Goal: Task Accomplishment & Management: Complete application form

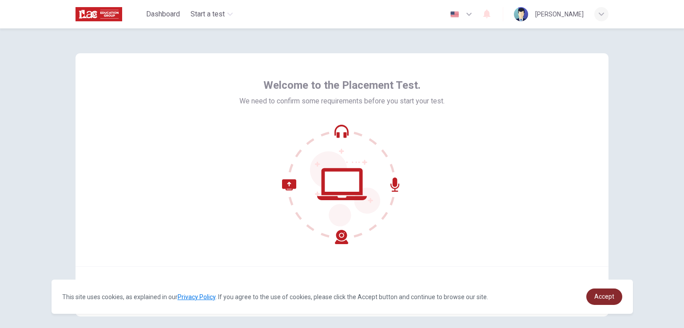
click at [600, 298] on span "Accept" at bounding box center [604, 296] width 20 height 7
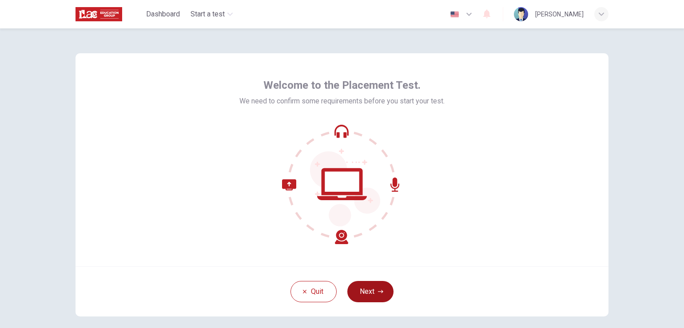
click at [372, 293] on button "Next" at bounding box center [370, 291] width 46 height 21
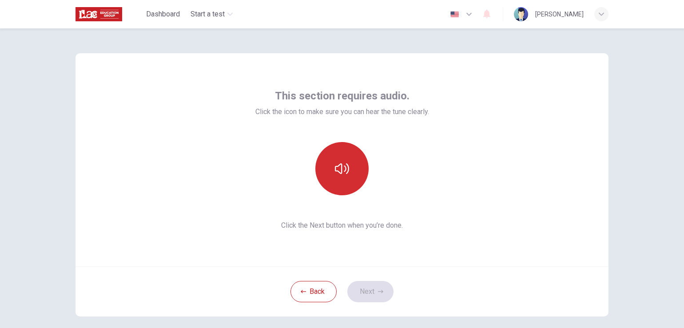
click at [343, 169] on icon "button" at bounding box center [342, 169] width 14 height 14
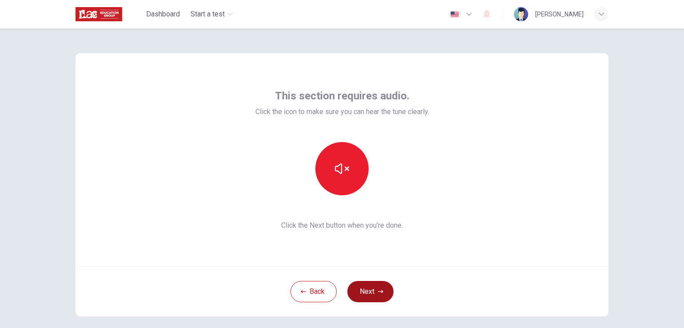
click at [369, 293] on button "Next" at bounding box center [370, 291] width 46 height 21
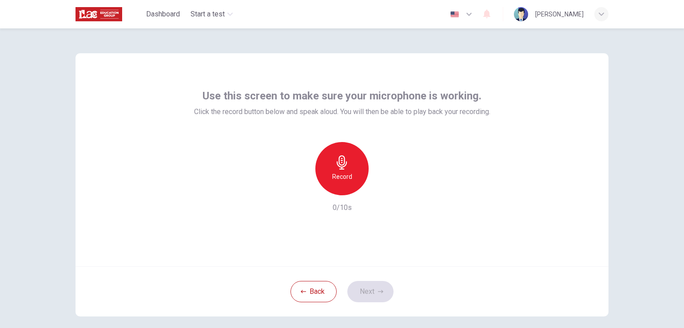
click at [341, 172] on h6 "Record" at bounding box center [342, 176] width 20 height 11
click at [381, 189] on icon "button" at bounding box center [383, 188] width 4 height 5
drag, startPoint x: 380, startPoint y: 187, endPoint x: 388, endPoint y: 221, distance: 34.3
click at [380, 188] on icon "button" at bounding box center [383, 188] width 6 height 7
click at [363, 287] on button "Next" at bounding box center [370, 291] width 46 height 21
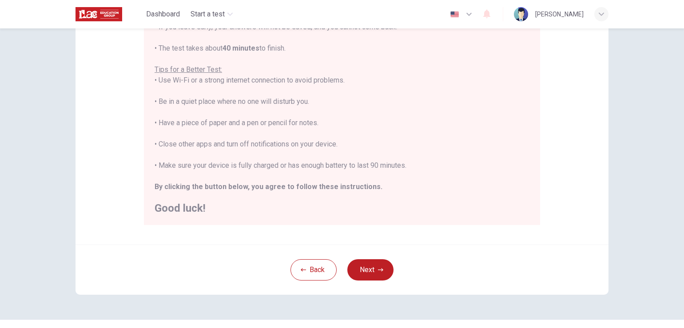
scroll to position [166, 0]
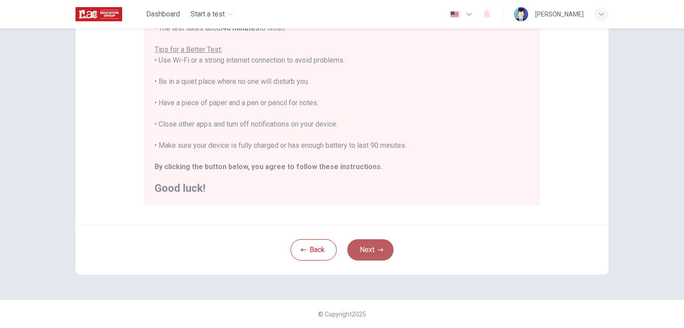
click at [375, 247] on button "Next" at bounding box center [370, 249] width 46 height 21
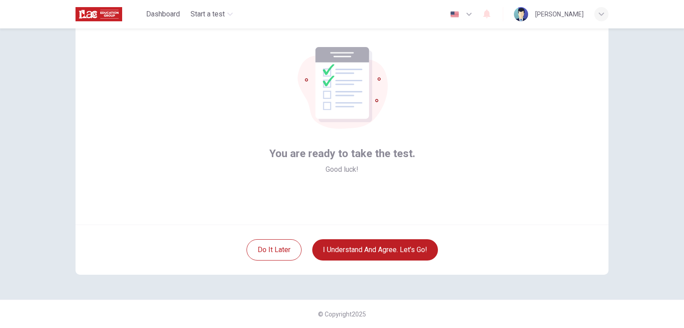
scroll to position [42, 0]
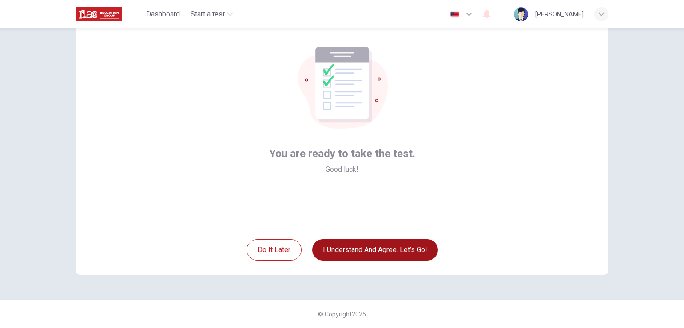
click at [370, 251] on button "I understand and agree. Let’s go!" at bounding box center [375, 249] width 126 height 21
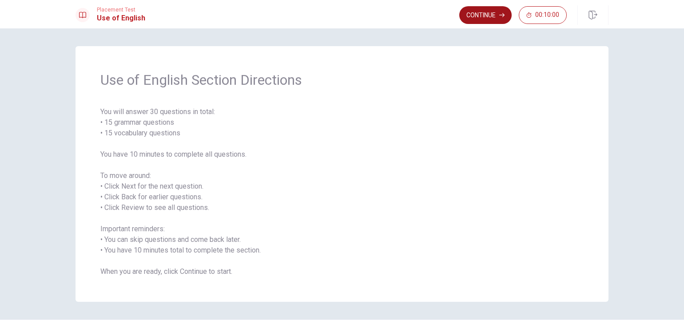
click at [476, 15] on button "Continue" at bounding box center [485, 15] width 52 height 18
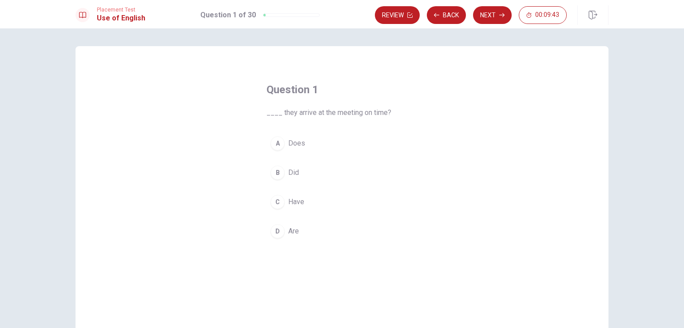
click at [275, 174] on div "B" at bounding box center [277, 173] width 14 height 14
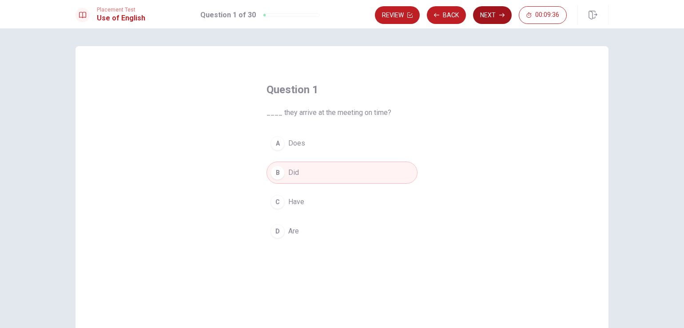
click at [488, 14] on button "Next" at bounding box center [492, 15] width 39 height 18
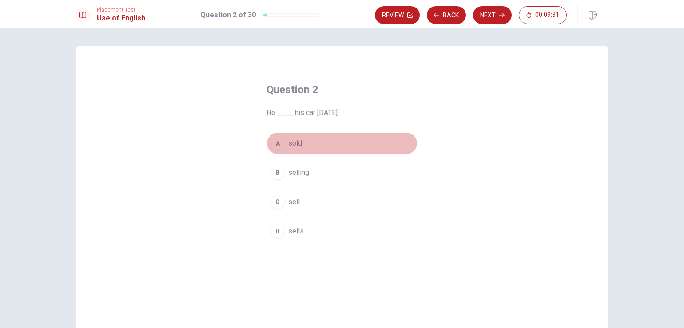
click at [297, 144] on span "sold" at bounding box center [295, 143] width 14 height 11
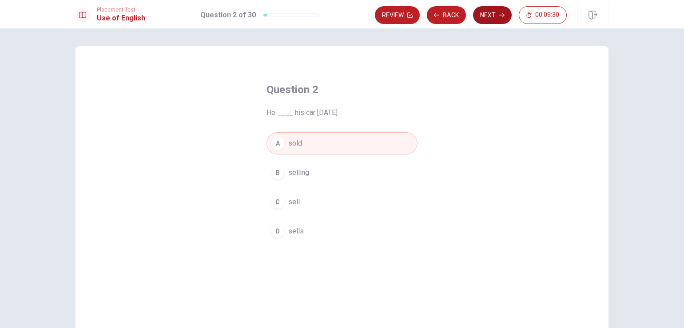
click at [488, 13] on button "Next" at bounding box center [492, 15] width 39 height 18
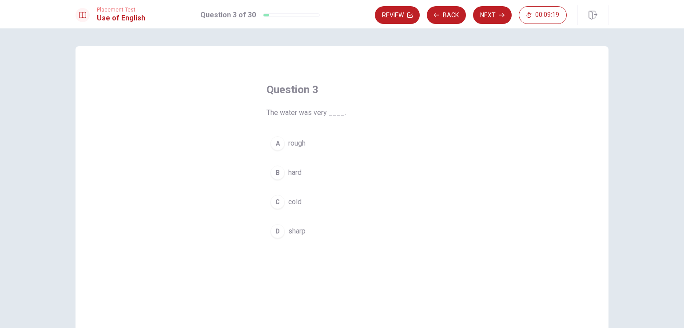
click at [293, 201] on span "cold" at bounding box center [294, 202] width 13 height 11
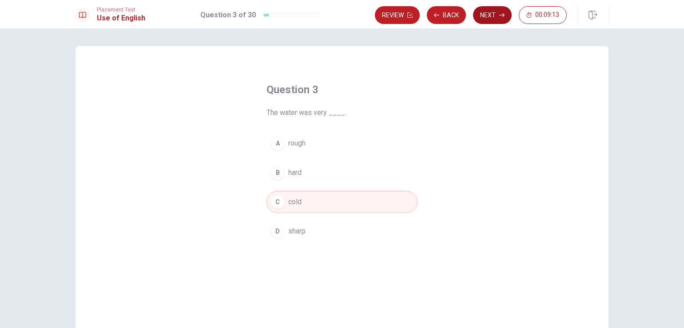
click at [483, 15] on button "Next" at bounding box center [492, 15] width 39 height 18
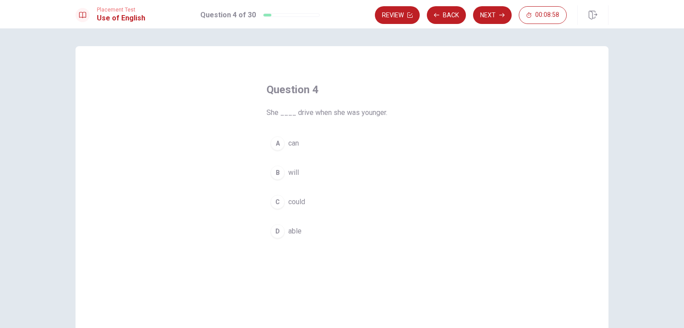
click at [302, 202] on span "could" at bounding box center [296, 202] width 17 height 11
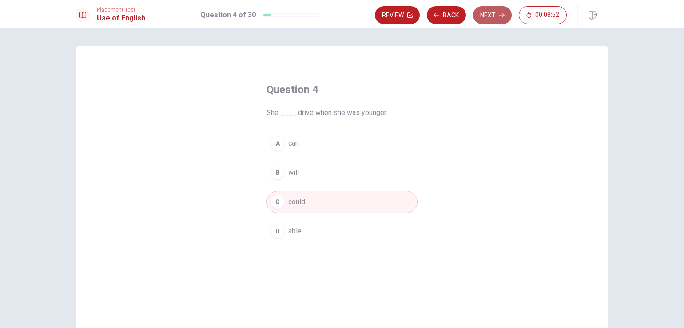
click at [482, 12] on button "Next" at bounding box center [492, 15] width 39 height 18
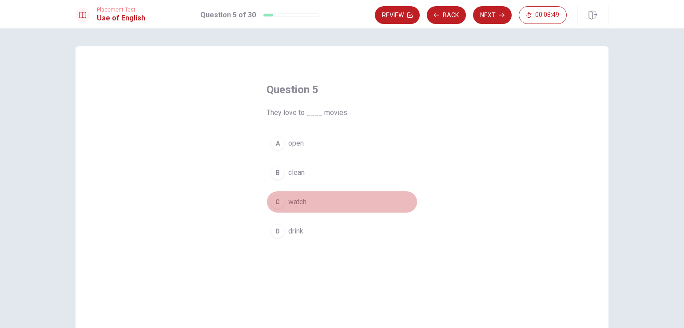
click at [292, 201] on span "watch" at bounding box center [297, 202] width 18 height 11
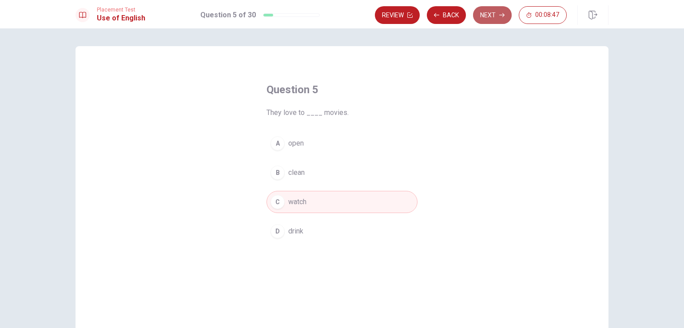
click at [485, 17] on button "Next" at bounding box center [492, 15] width 39 height 18
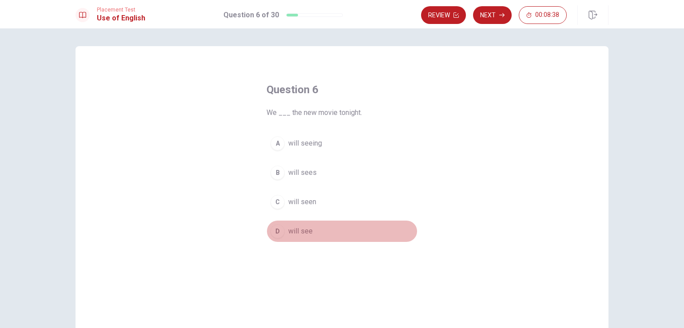
click at [301, 229] on span "will see" at bounding box center [300, 231] width 24 height 11
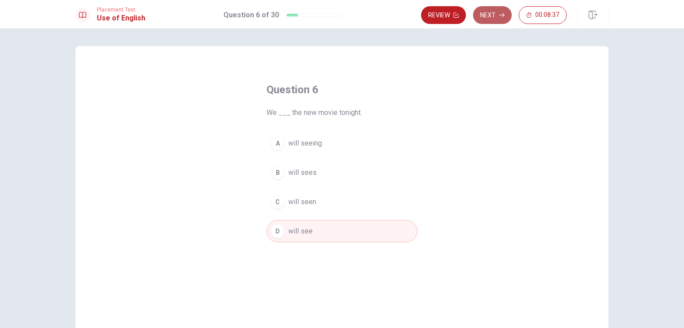
click at [488, 13] on button "Next" at bounding box center [492, 15] width 39 height 18
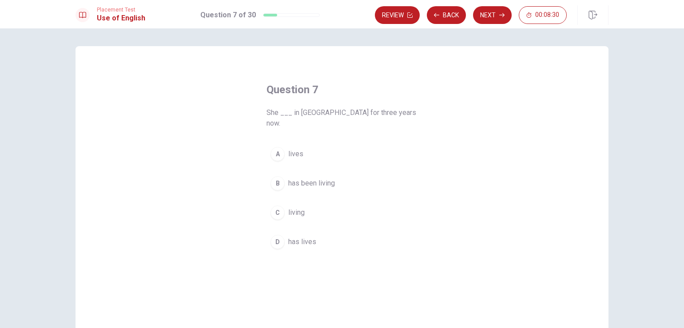
click at [308, 178] on span "has been living" at bounding box center [311, 183] width 47 height 11
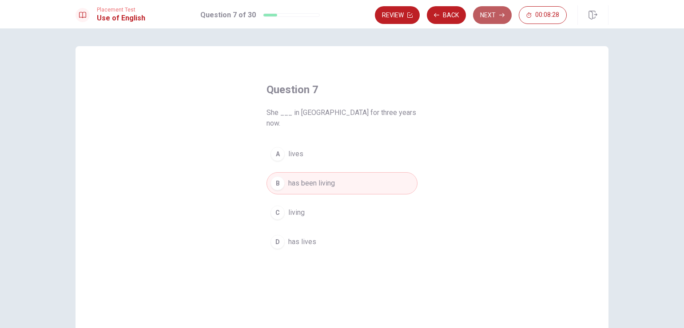
click at [480, 14] on button "Next" at bounding box center [492, 15] width 39 height 18
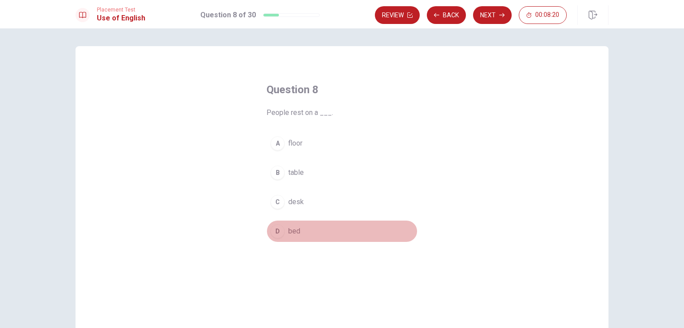
click at [292, 231] on span "bed" at bounding box center [294, 231] width 12 height 11
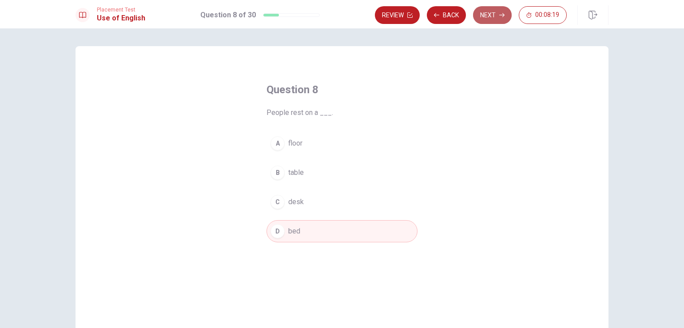
click at [479, 17] on button "Next" at bounding box center [492, 15] width 39 height 18
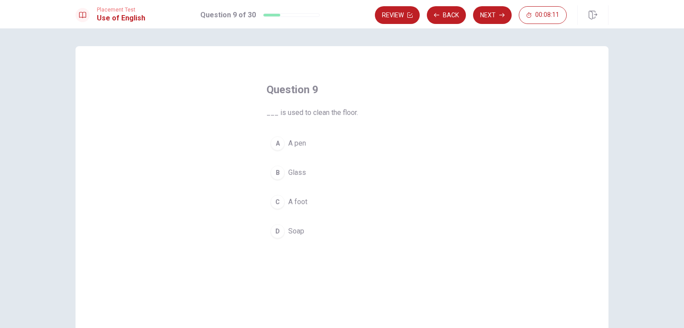
click at [294, 230] on span "Soap" at bounding box center [296, 231] width 16 height 11
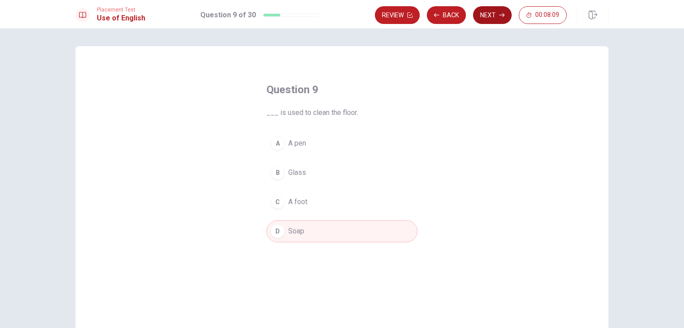
click at [486, 12] on button "Next" at bounding box center [492, 15] width 39 height 18
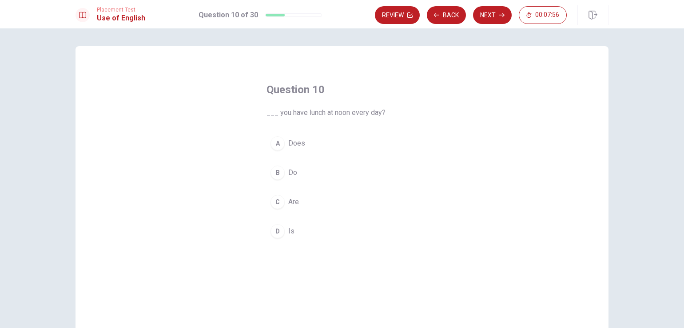
click at [291, 169] on span "Do" at bounding box center [292, 172] width 9 height 11
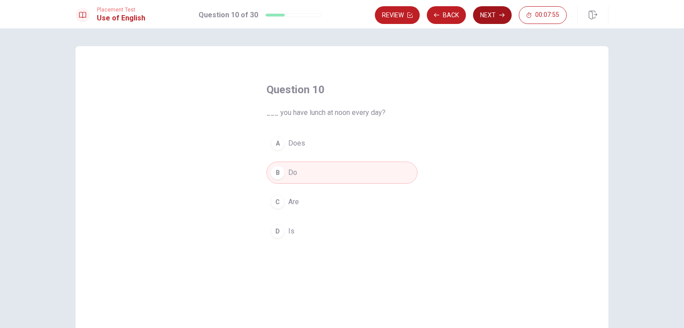
click at [479, 15] on button "Next" at bounding box center [492, 15] width 39 height 18
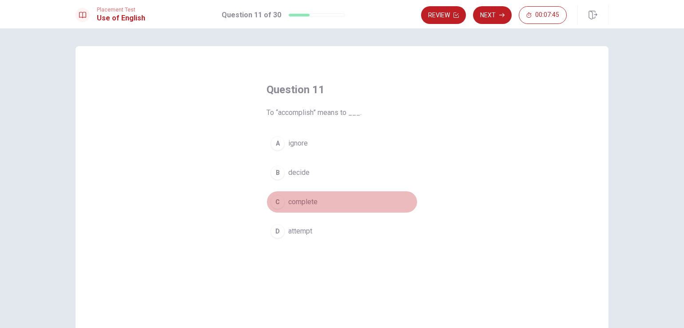
click at [292, 204] on span "complete" at bounding box center [302, 202] width 29 height 11
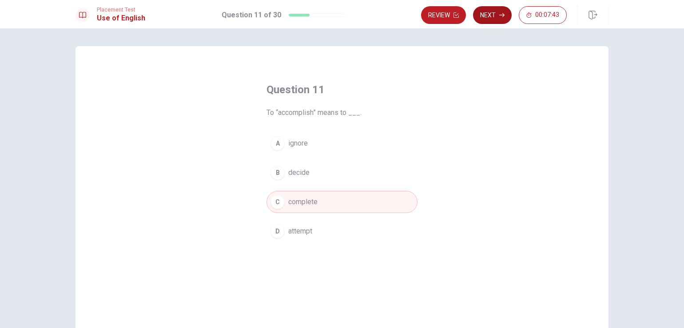
click at [487, 15] on button "Next" at bounding box center [492, 15] width 39 height 18
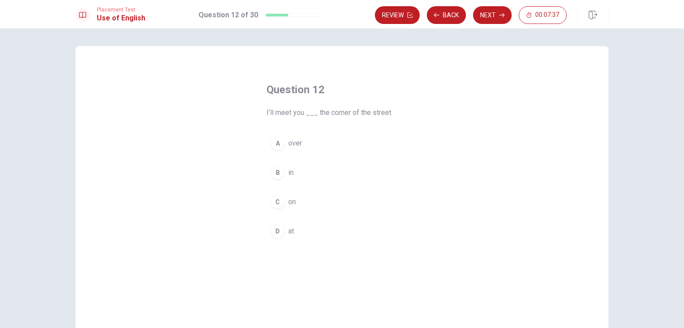
click at [292, 232] on span "at" at bounding box center [291, 231] width 6 height 11
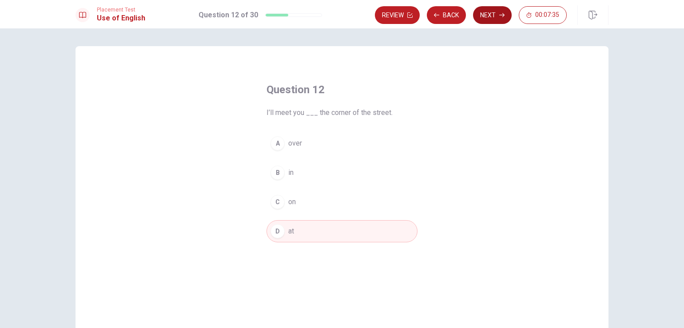
click at [483, 16] on button "Next" at bounding box center [492, 15] width 39 height 18
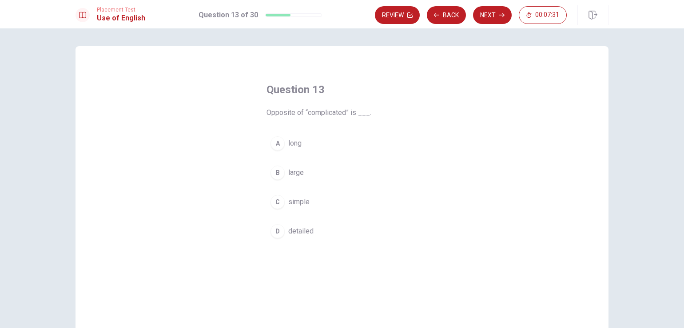
click at [300, 203] on span "simple" at bounding box center [298, 202] width 21 height 11
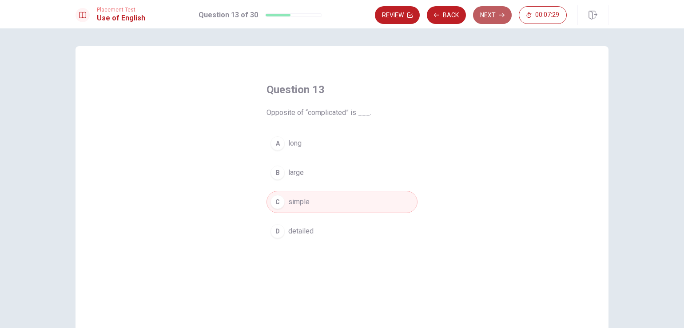
click at [483, 13] on button "Next" at bounding box center [492, 15] width 39 height 18
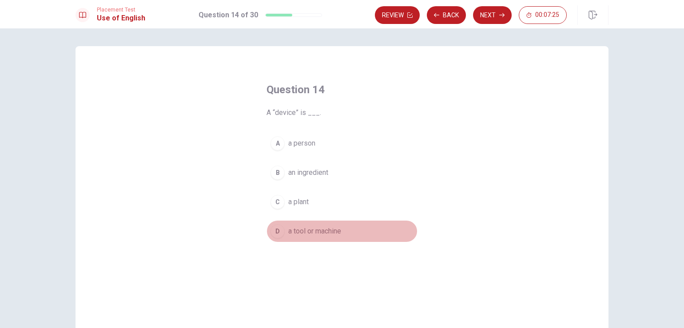
click at [316, 236] on span "a tool or machine" at bounding box center [314, 231] width 53 height 11
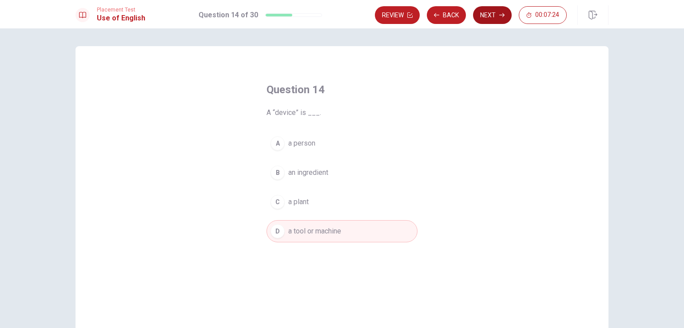
click at [484, 12] on button "Next" at bounding box center [492, 15] width 39 height 18
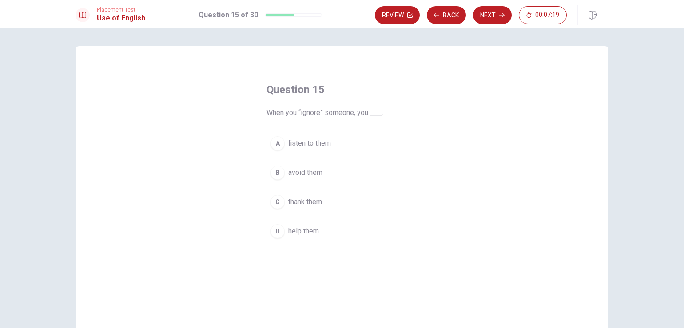
click at [314, 168] on span "avoid them" at bounding box center [305, 172] width 34 height 11
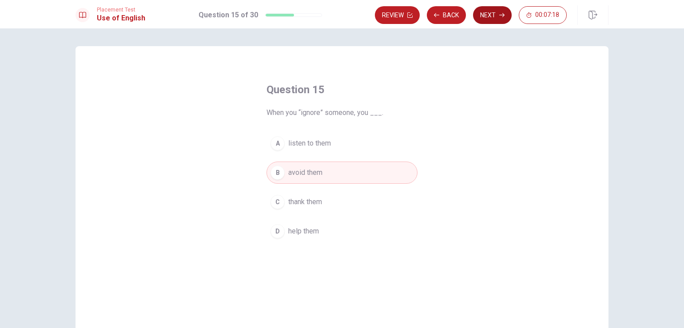
click at [483, 15] on button "Next" at bounding box center [492, 15] width 39 height 18
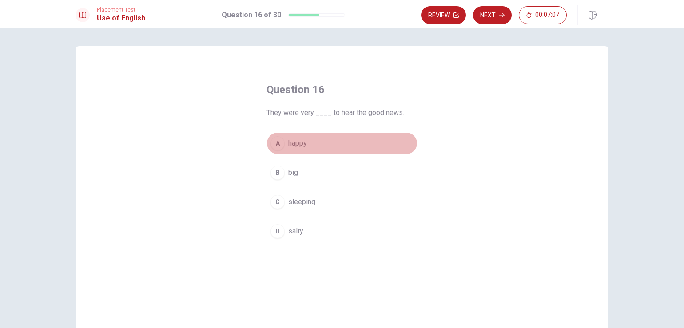
click at [300, 142] on span "happy" at bounding box center [297, 143] width 19 height 11
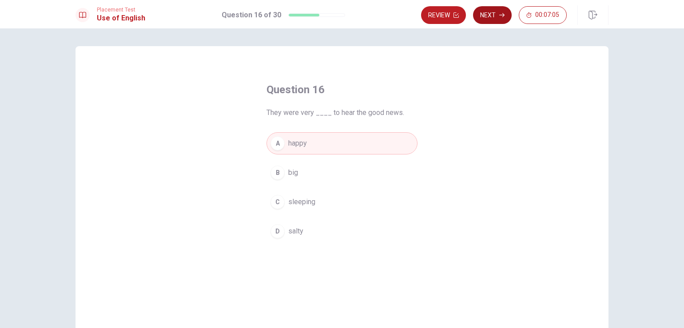
click at [485, 12] on button "Next" at bounding box center [492, 15] width 39 height 18
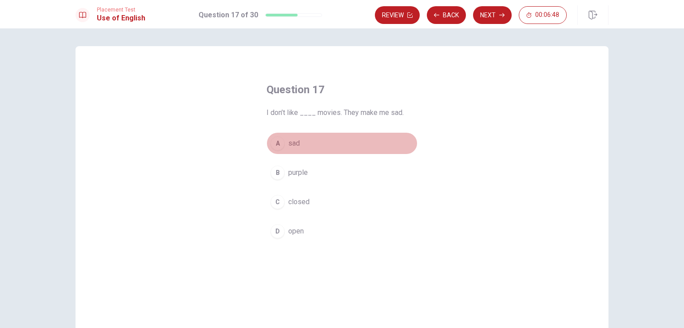
click at [289, 144] on span "sad" at bounding box center [294, 143] width 12 height 11
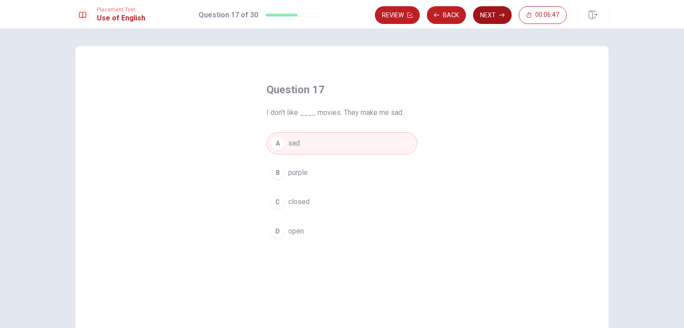
click at [489, 14] on button "Next" at bounding box center [492, 15] width 39 height 18
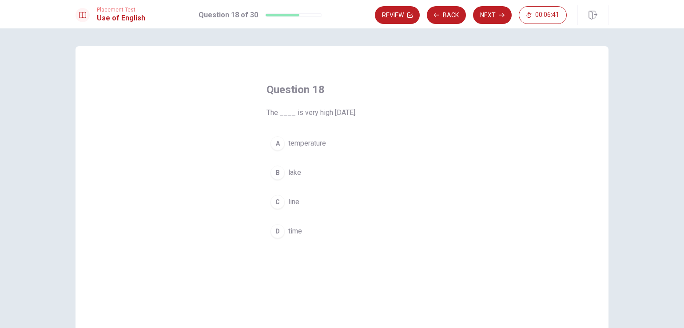
click at [306, 140] on span "temperature" at bounding box center [307, 143] width 38 height 11
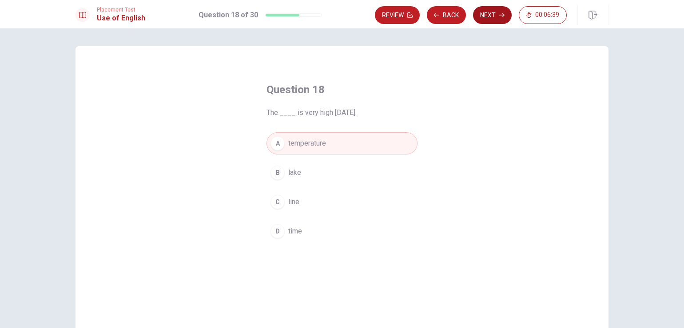
click at [483, 12] on button "Next" at bounding box center [492, 15] width 39 height 18
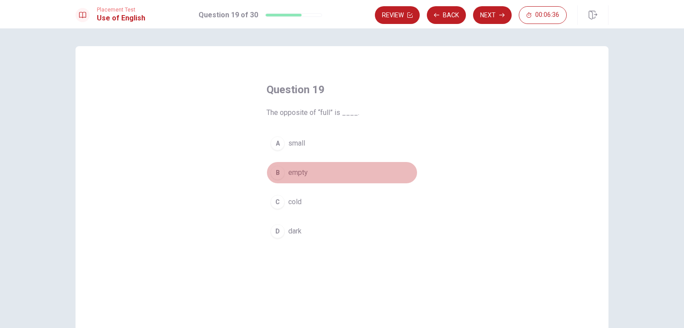
click at [299, 170] on span "empty" at bounding box center [298, 172] width 20 height 11
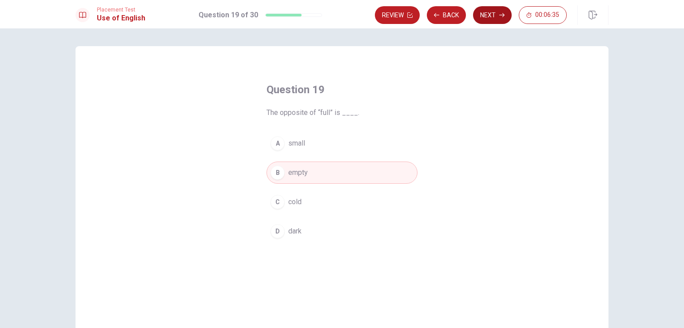
click at [487, 11] on button "Next" at bounding box center [492, 15] width 39 height 18
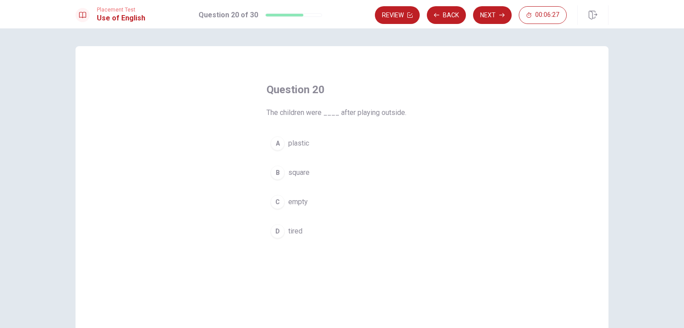
click at [295, 233] on span "tired" at bounding box center [295, 231] width 14 height 11
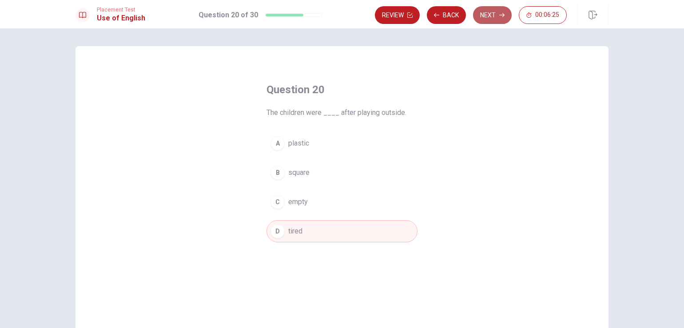
click at [477, 16] on button "Next" at bounding box center [492, 15] width 39 height 18
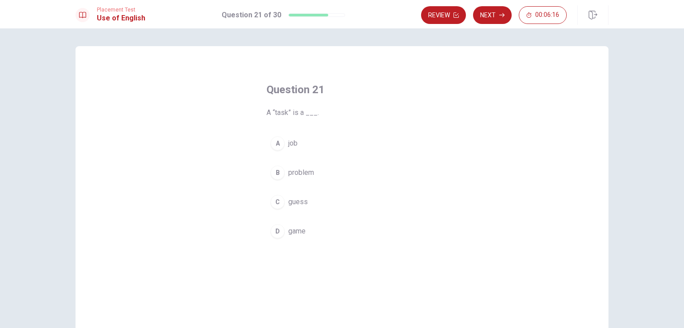
click at [295, 143] on span "job" at bounding box center [292, 143] width 9 height 11
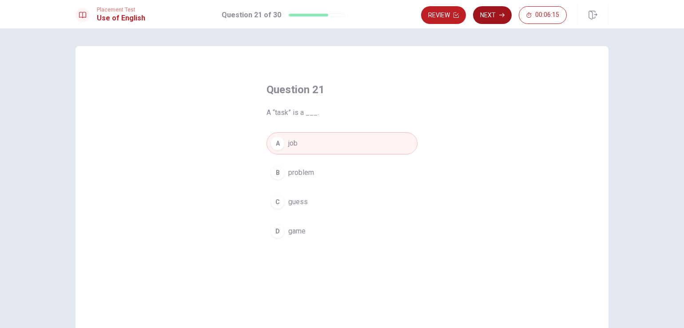
click at [485, 17] on button "Next" at bounding box center [492, 15] width 39 height 18
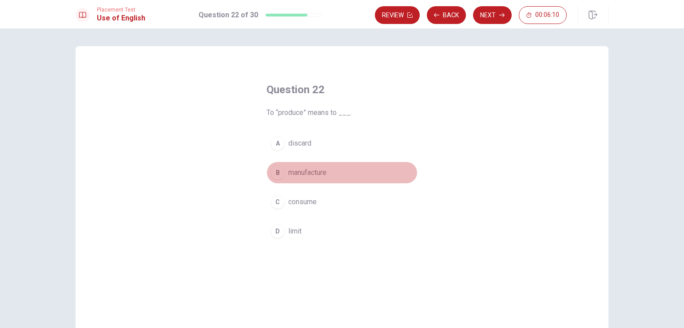
click at [317, 176] on span "manufacture" at bounding box center [307, 172] width 38 height 11
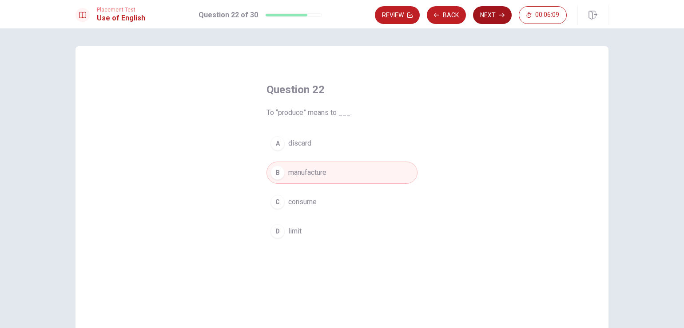
click at [486, 14] on button "Next" at bounding box center [492, 15] width 39 height 18
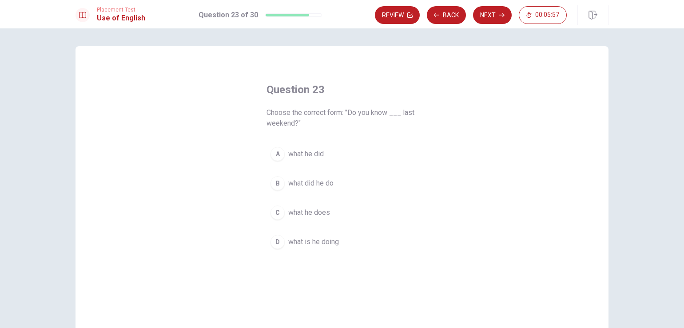
click at [314, 151] on span "what he did" at bounding box center [306, 154] width 36 height 11
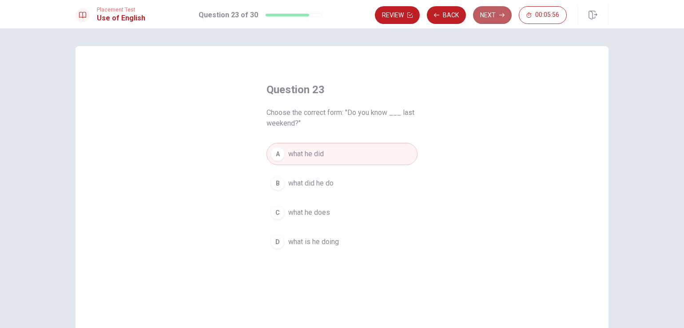
click at [483, 16] on button "Next" at bounding box center [492, 15] width 39 height 18
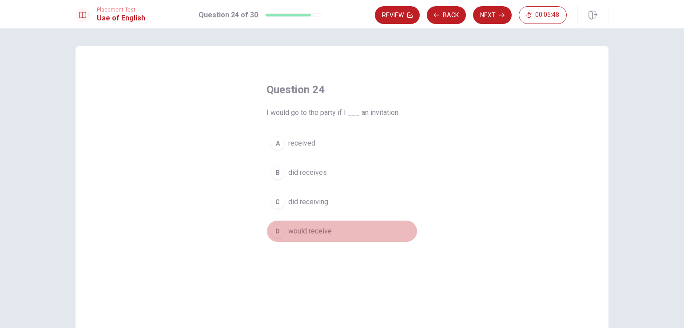
click at [304, 231] on span "would receive" at bounding box center [310, 231] width 44 height 11
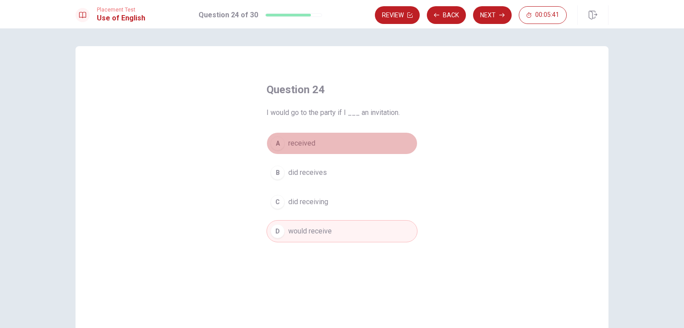
click at [306, 140] on span "received" at bounding box center [301, 143] width 27 height 11
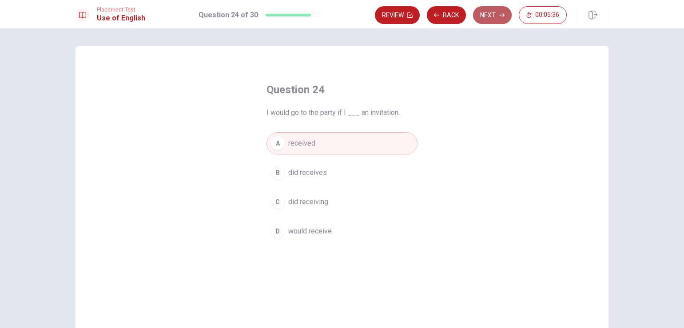
click at [481, 18] on button "Next" at bounding box center [492, 15] width 39 height 18
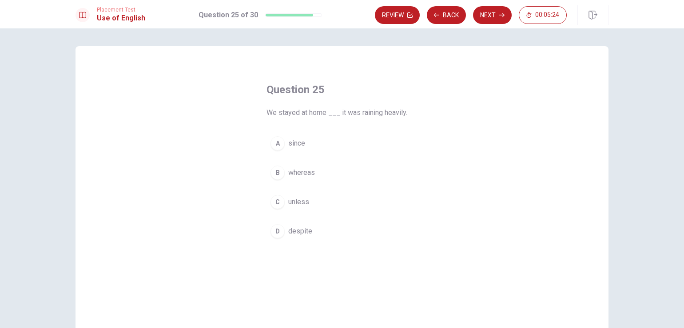
click at [297, 143] on span "since" at bounding box center [296, 143] width 17 height 11
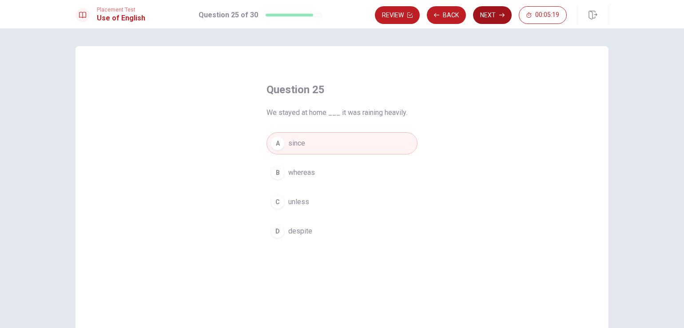
click at [483, 15] on button "Next" at bounding box center [492, 15] width 39 height 18
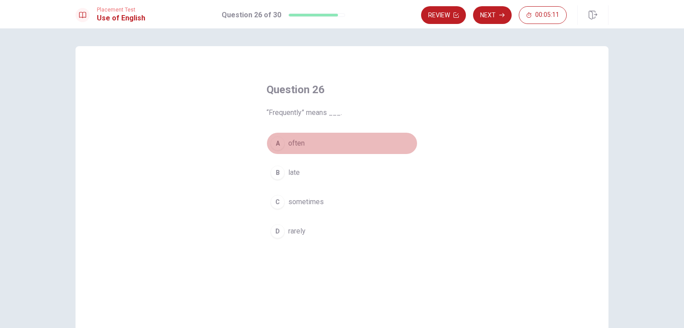
click at [299, 141] on span "often" at bounding box center [296, 143] width 16 height 11
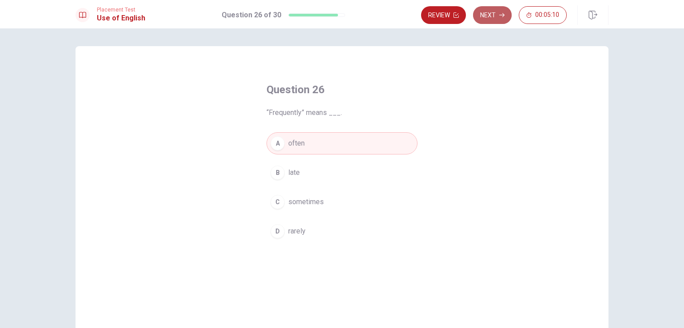
click at [491, 14] on button "Next" at bounding box center [492, 15] width 39 height 18
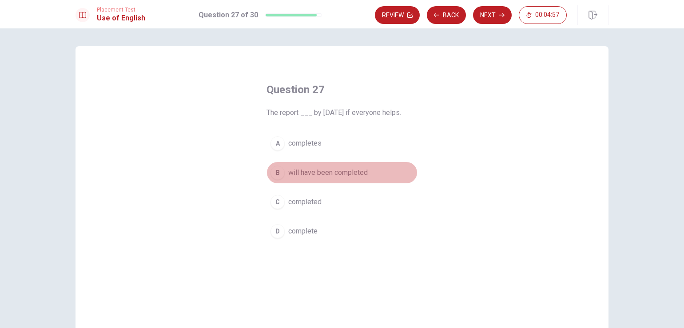
click at [319, 172] on span "will have been completed" at bounding box center [327, 172] width 79 height 11
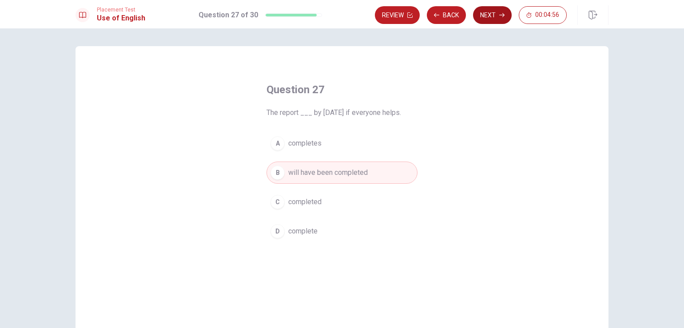
click at [481, 16] on button "Next" at bounding box center [492, 15] width 39 height 18
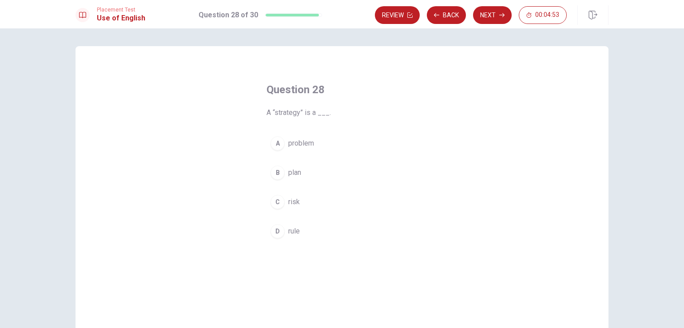
click at [301, 169] on button "B plan" at bounding box center [341, 173] width 151 height 22
drag, startPoint x: 482, startPoint y: 19, endPoint x: 487, endPoint y: 36, distance: 17.7
click at [482, 18] on button "Next" at bounding box center [492, 15] width 39 height 18
click at [305, 203] on span "assign" at bounding box center [298, 202] width 21 height 11
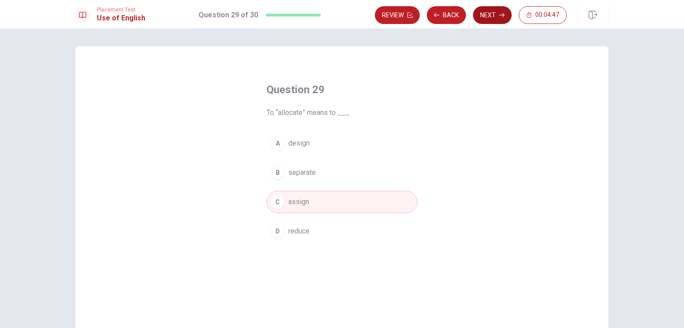
click at [482, 10] on button "Next" at bounding box center [492, 15] width 39 height 18
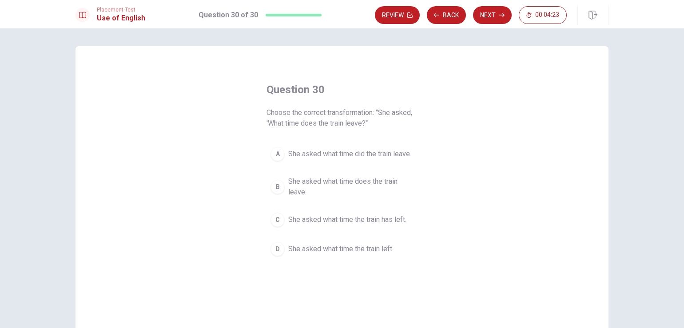
click at [339, 251] on span "She asked what time the train left." at bounding box center [340, 249] width 105 height 11
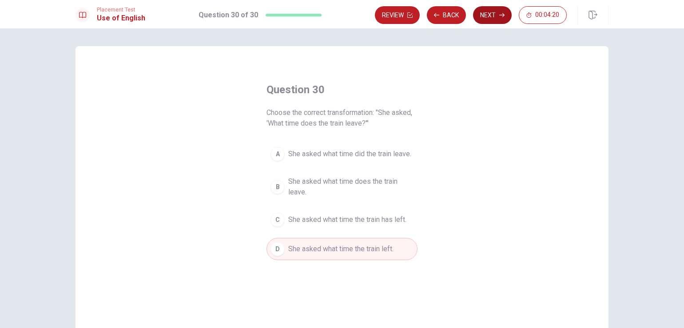
click at [486, 16] on button "Next" at bounding box center [492, 15] width 39 height 18
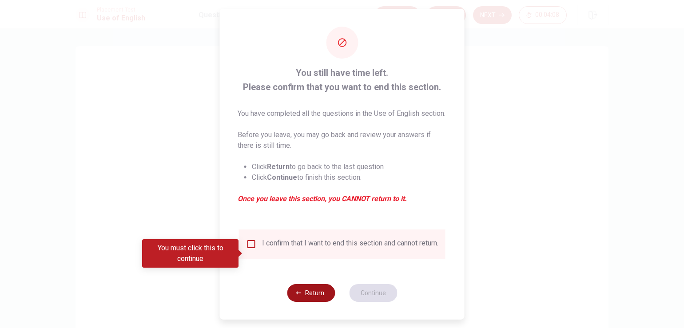
click at [315, 302] on button "Return" at bounding box center [311, 293] width 48 height 18
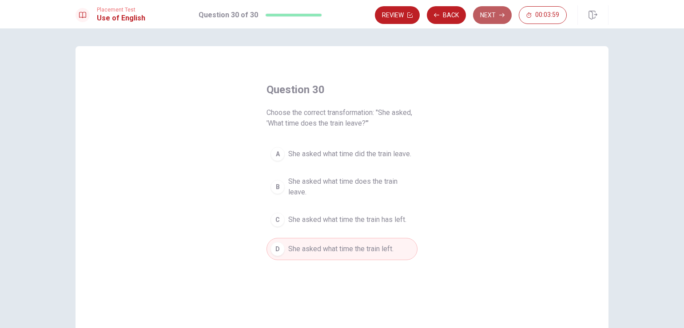
click at [489, 13] on button "Next" at bounding box center [492, 15] width 39 height 18
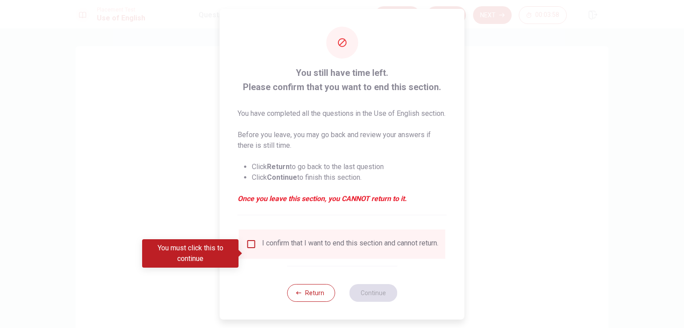
click at [251, 249] on input "You must click this to continue" at bounding box center [251, 244] width 11 height 11
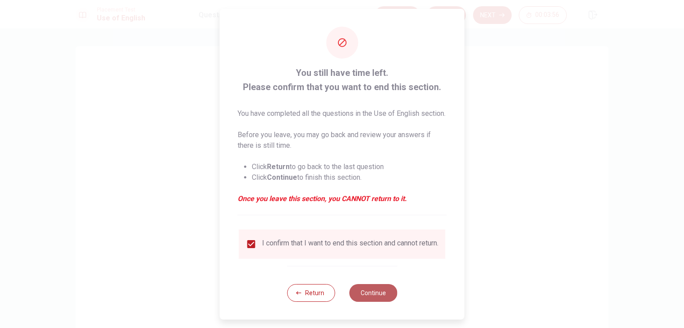
click at [364, 302] on button "Continue" at bounding box center [373, 293] width 48 height 18
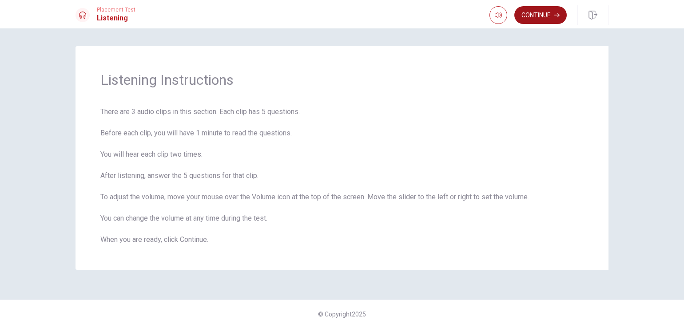
click at [544, 13] on button "Continue" at bounding box center [540, 15] width 52 height 18
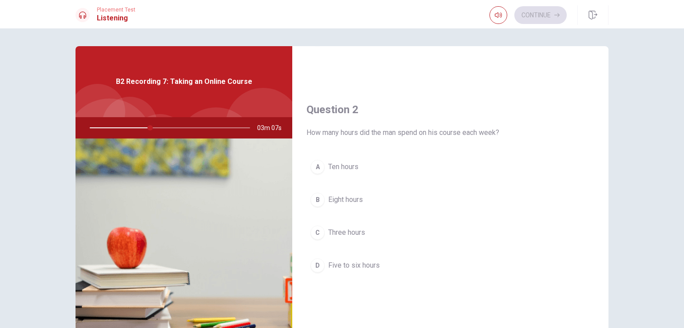
scroll to position [202, 0]
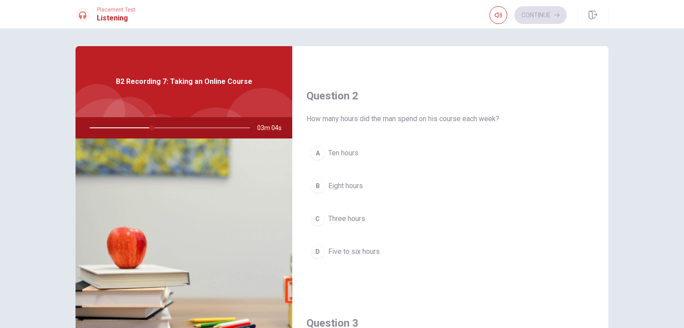
click at [365, 252] on span "Five to six hours" at bounding box center [353, 251] width 51 height 11
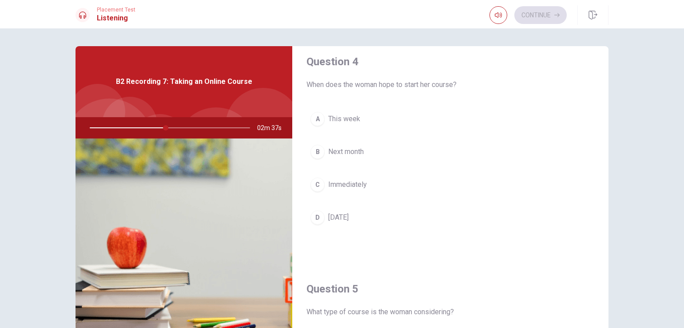
scroll to position [828, 0]
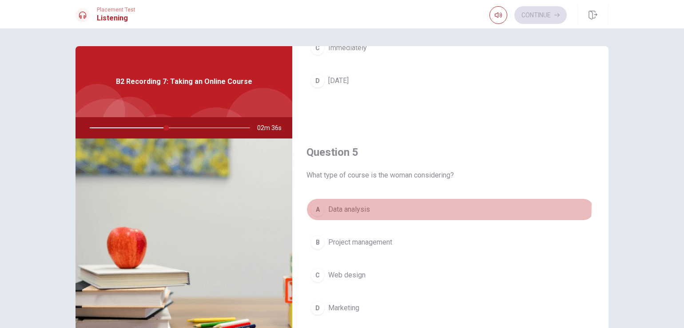
click at [408, 205] on button "A Data analysis" at bounding box center [450, 209] width 288 height 22
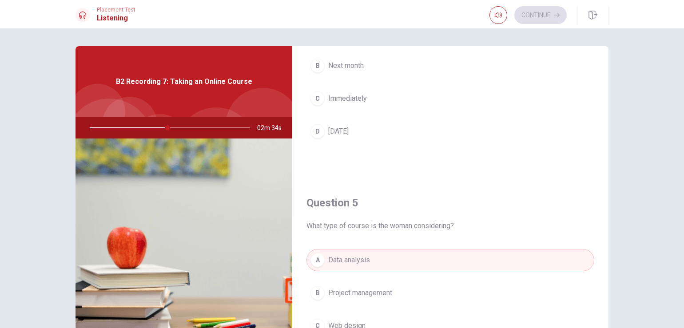
scroll to position [676, 0]
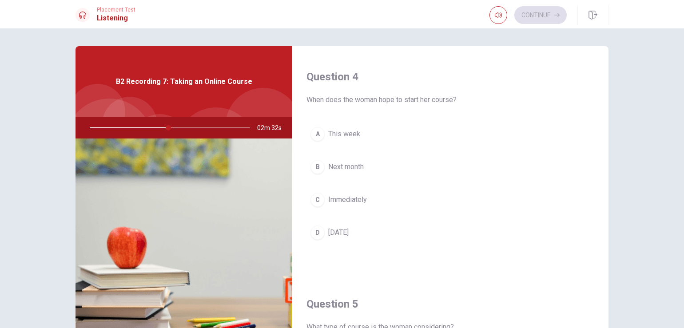
click at [352, 169] on span "Next month" at bounding box center [346, 167] width 36 height 11
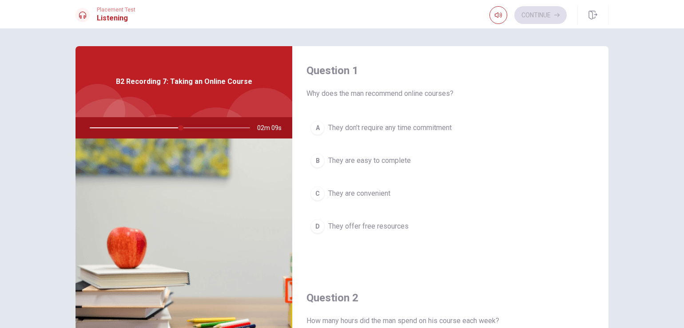
scroll to position [0, 0]
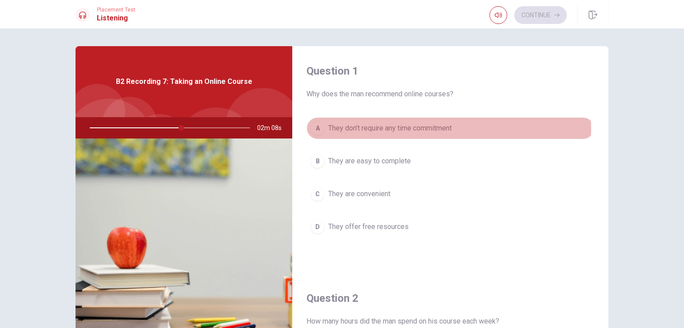
click at [423, 129] on span "They don’t require any time commitment" at bounding box center [389, 128] width 123 height 11
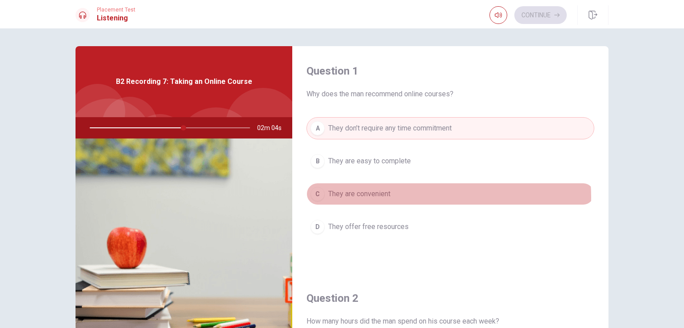
click at [404, 197] on button "C They are convenient" at bounding box center [450, 194] width 288 height 22
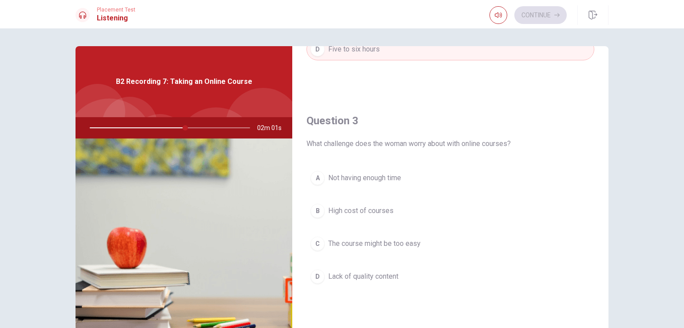
scroll to position [455, 0]
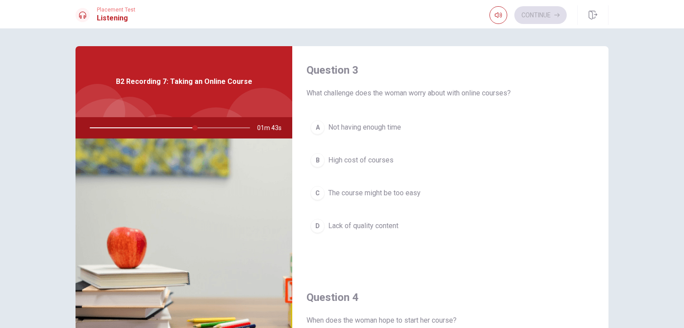
click at [431, 227] on button "D Lack of quality content" at bounding box center [450, 226] width 288 height 22
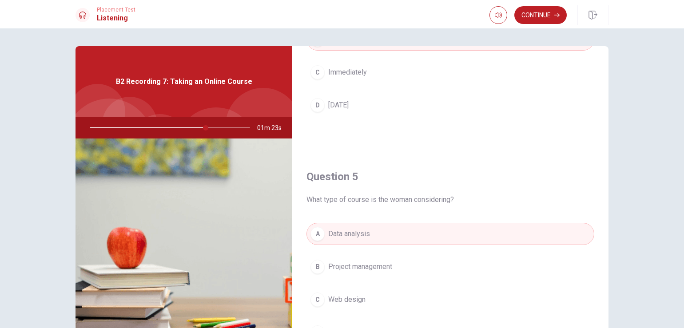
scroll to position [828, 0]
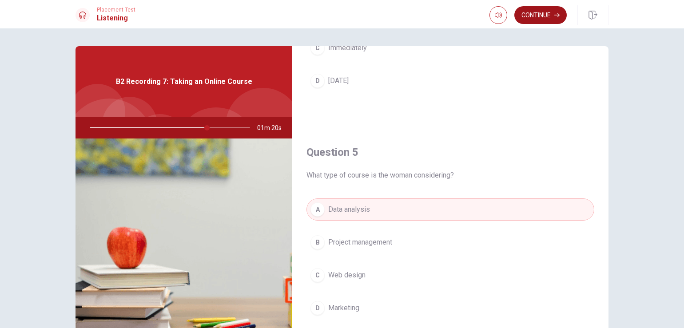
click at [542, 14] on button "Continue" at bounding box center [540, 15] width 52 height 18
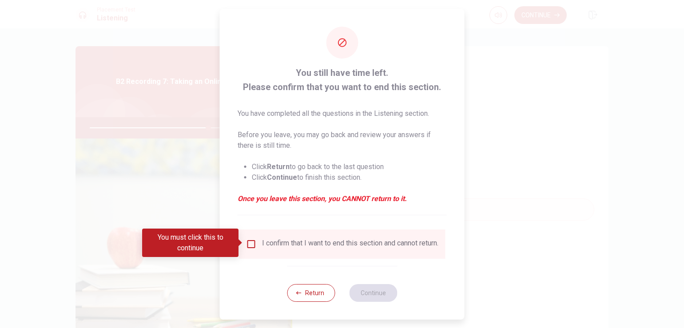
click at [250, 239] on input "You must click this to continue" at bounding box center [251, 244] width 11 height 11
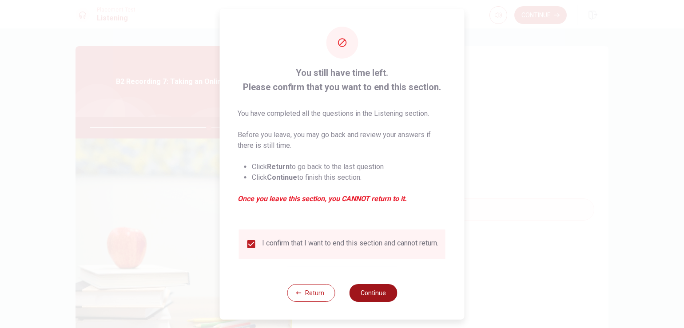
click at [372, 301] on button "Continue" at bounding box center [373, 293] width 48 height 18
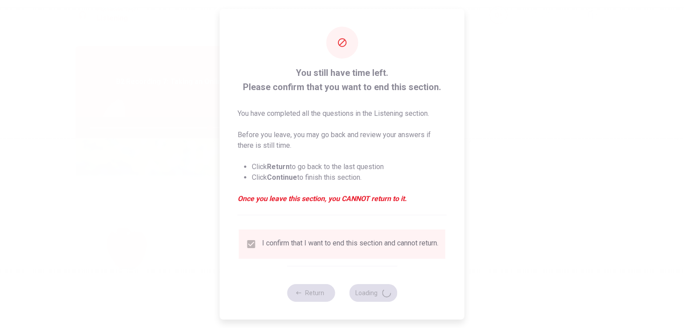
type input "75"
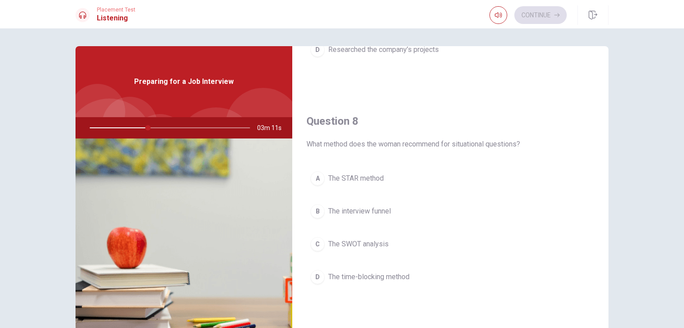
scroll to position [405, 0]
click at [380, 179] on span "The STAR method" at bounding box center [355, 178] width 55 height 11
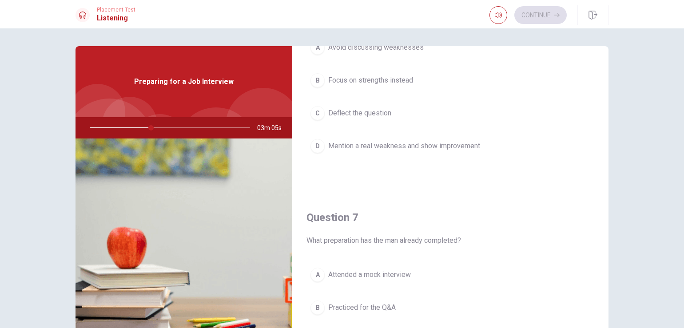
scroll to position [0, 0]
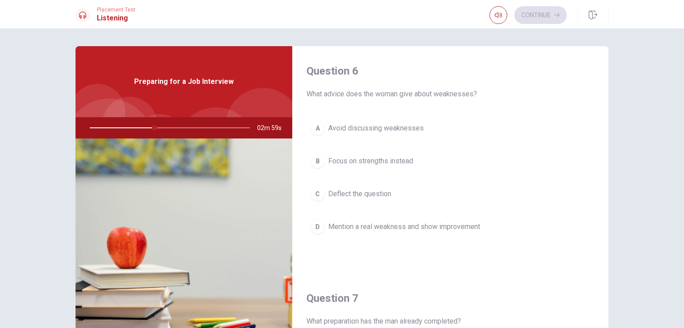
click at [417, 227] on span "Mention a real weakness and show improvement" at bounding box center [404, 226] width 152 height 11
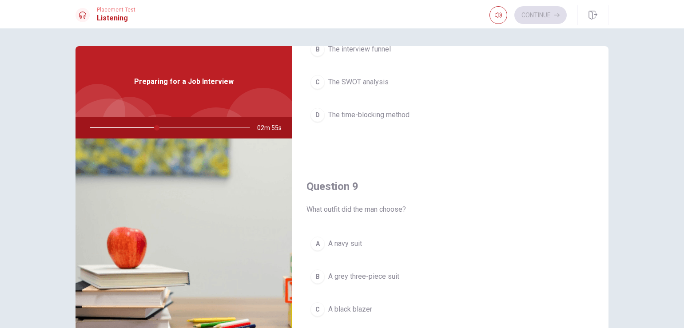
scroll to position [607, 0]
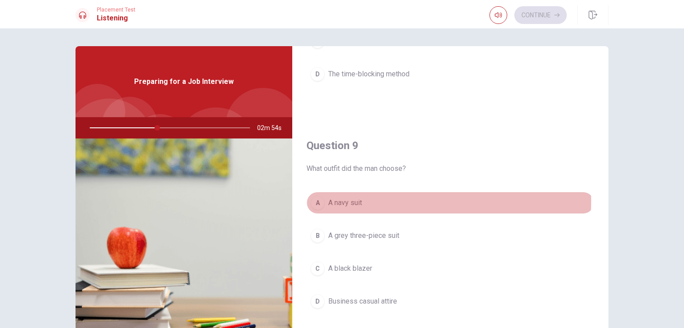
click at [351, 201] on span "A navy suit" at bounding box center [345, 203] width 34 height 11
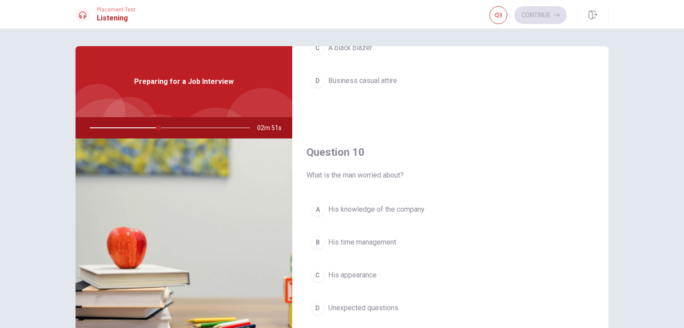
scroll to position [51, 0]
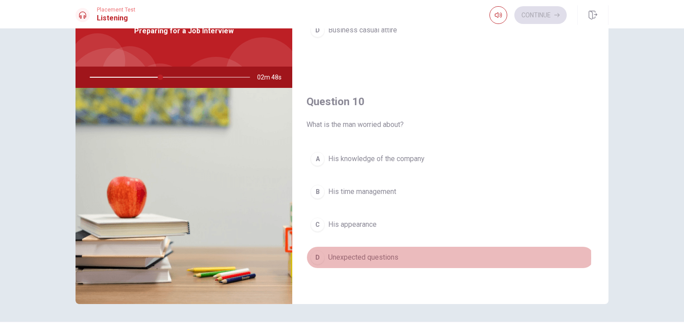
click at [362, 257] on span "Unexpected questions" at bounding box center [363, 257] width 70 height 11
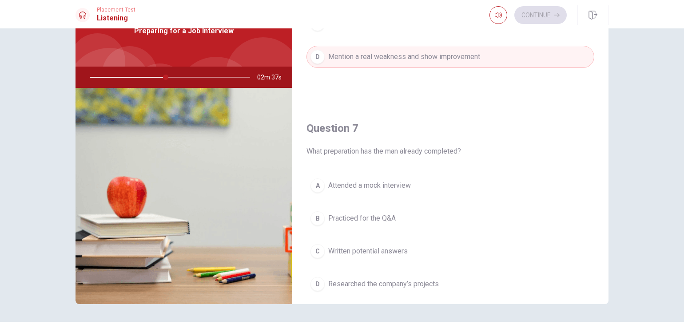
scroll to position [170, 0]
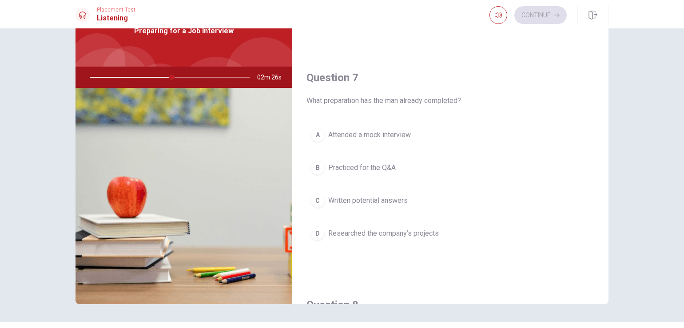
click at [375, 236] on span "Researched the company’s projects" at bounding box center [383, 233] width 111 height 11
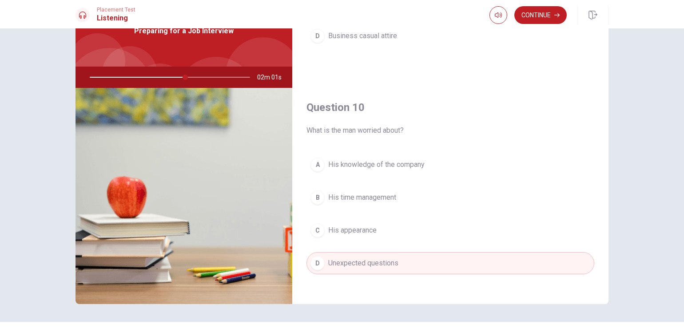
scroll to position [828, 0]
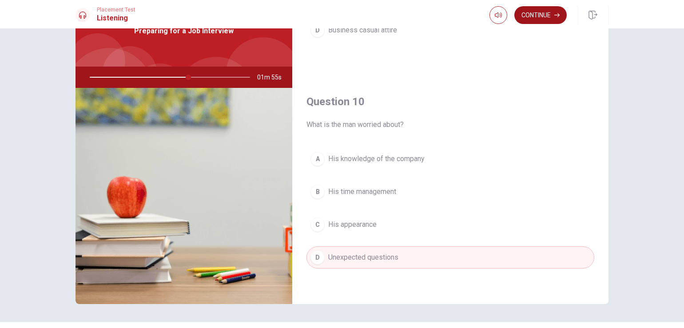
click at [534, 17] on button "Continue" at bounding box center [540, 15] width 52 height 18
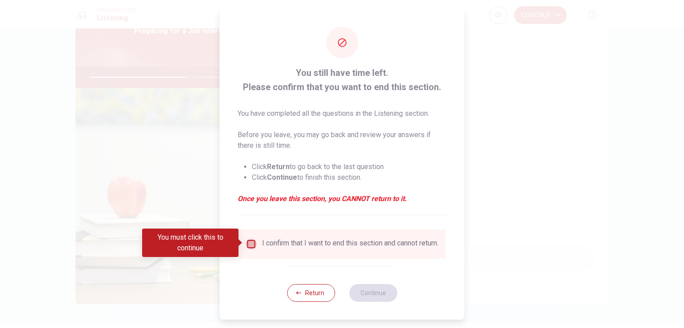
drag, startPoint x: 249, startPoint y: 243, endPoint x: 251, endPoint y: 278, distance: 35.1
click at [249, 243] on input "You must click this to continue" at bounding box center [251, 244] width 11 height 11
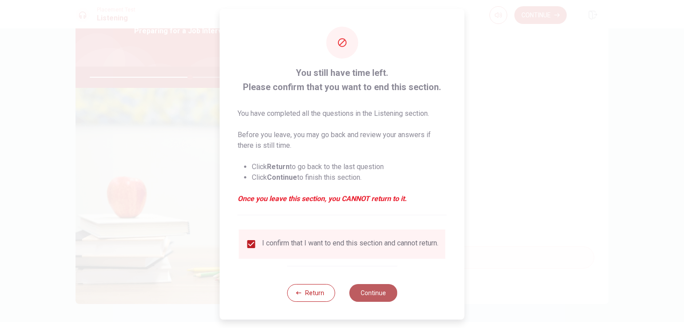
click at [364, 300] on button "Continue" at bounding box center [373, 293] width 48 height 18
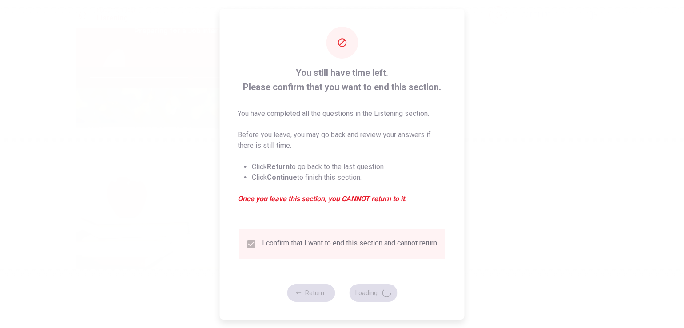
type input "63"
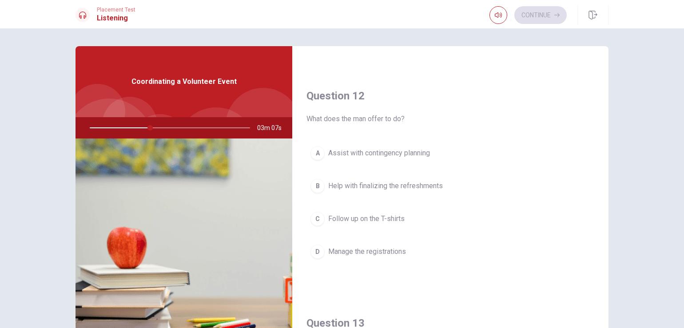
scroll to position [405, 0]
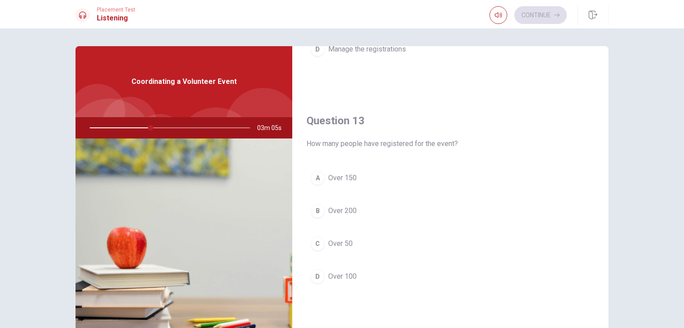
click at [351, 279] on span "Over 100" at bounding box center [342, 276] width 28 height 11
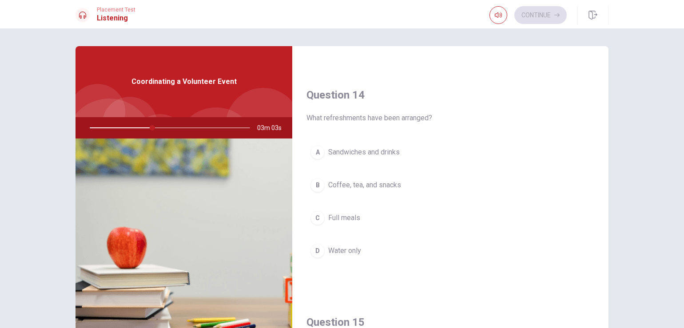
scroll to position [708, 0]
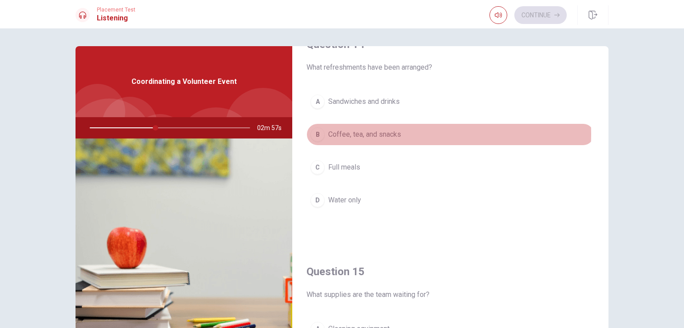
click at [379, 134] on span "Coffee, tea, and snacks" at bounding box center [364, 134] width 73 height 11
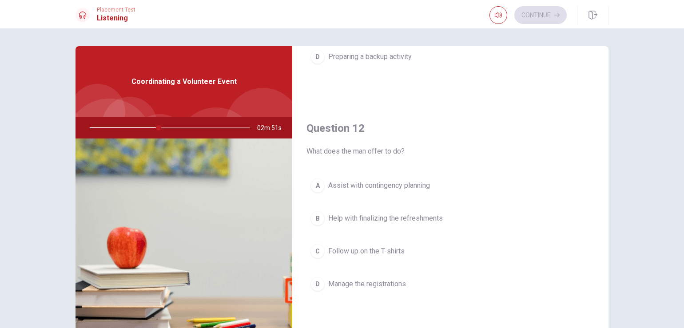
scroll to position [0, 0]
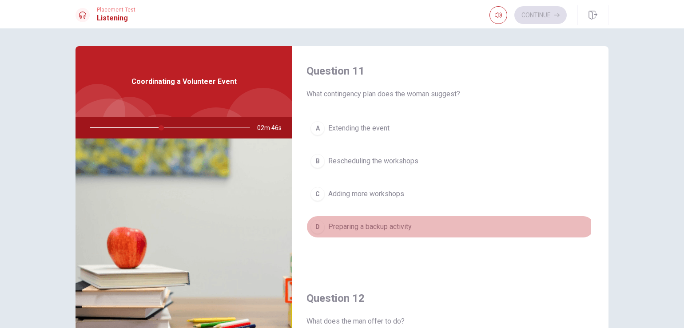
click at [386, 226] on span "Preparing a backup activity" at bounding box center [369, 226] width 83 height 11
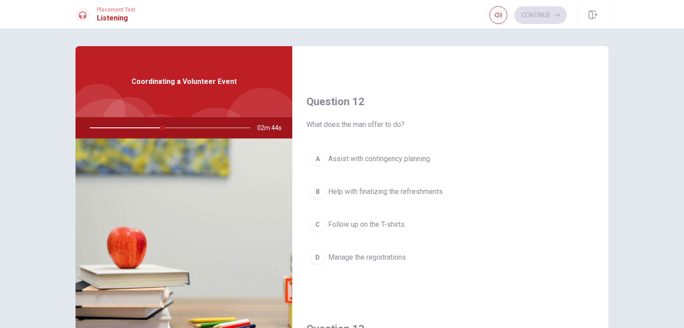
scroll to position [202, 0]
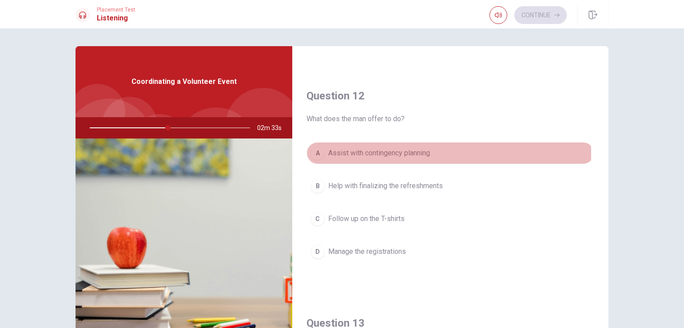
click at [397, 154] on span "Assist with contingency planning" at bounding box center [379, 153] width 102 height 11
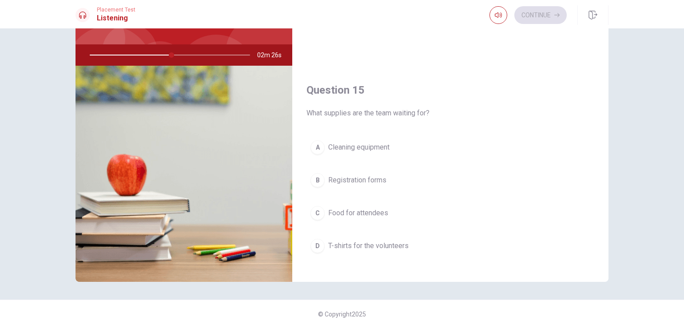
scroll to position [828, 0]
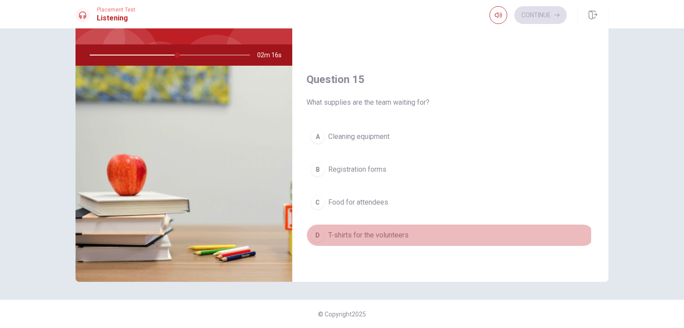
click at [368, 237] on span "T-shirts for the volunteers" at bounding box center [368, 235] width 80 height 11
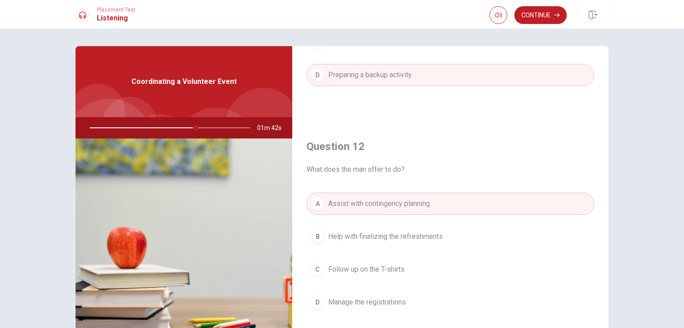
scroll to position [202, 0]
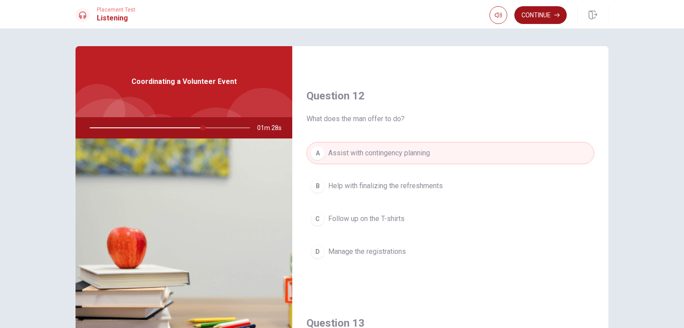
click at [536, 14] on button "Continue" at bounding box center [540, 15] width 52 height 18
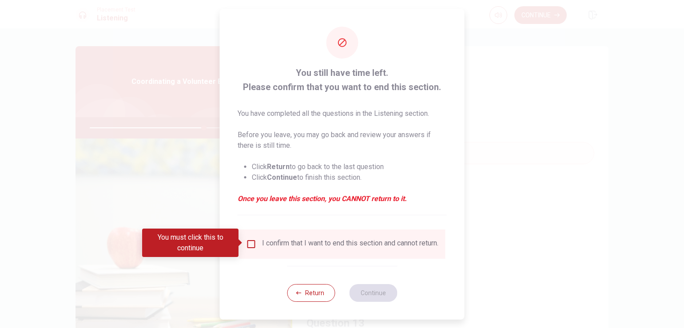
drag, startPoint x: 252, startPoint y: 242, endPoint x: 281, endPoint y: 278, distance: 46.7
click at [252, 244] on input "You must click this to continue" at bounding box center [251, 244] width 11 height 11
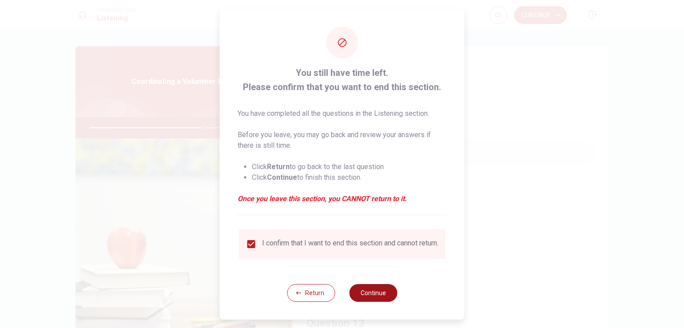
click at [374, 300] on button "Continue" at bounding box center [373, 293] width 48 height 18
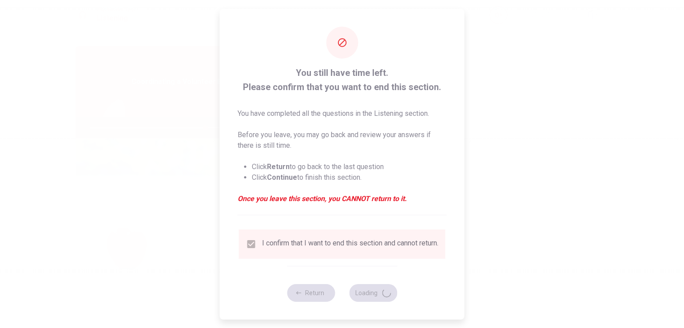
type input "72"
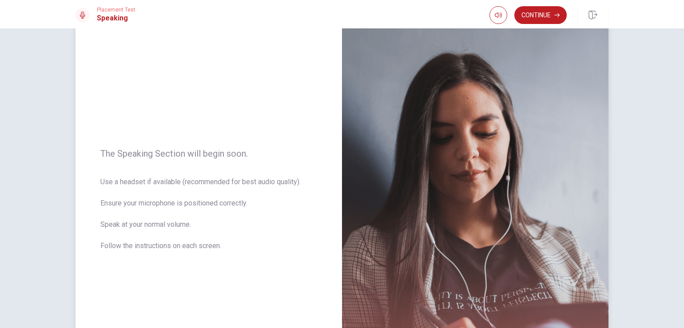
scroll to position [0, 0]
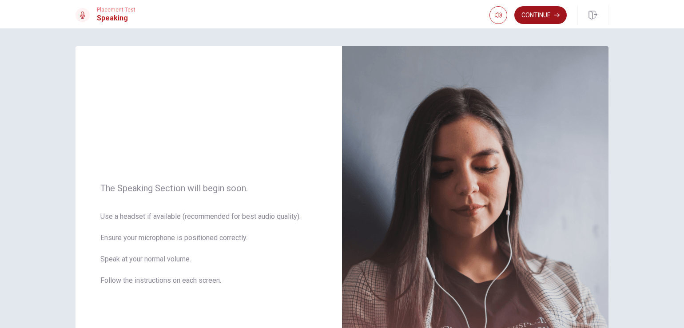
click at [537, 12] on button "Continue" at bounding box center [540, 15] width 52 height 18
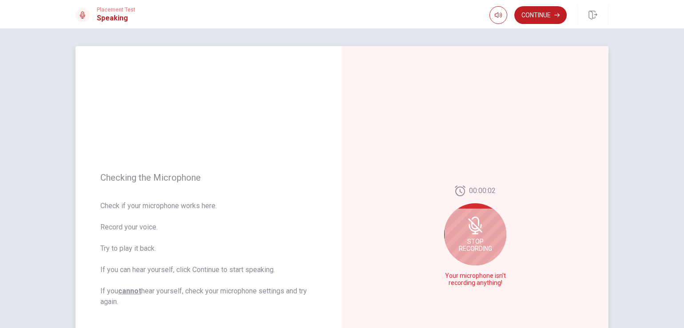
click at [486, 242] on span "Stop Recording" at bounding box center [475, 245] width 33 height 14
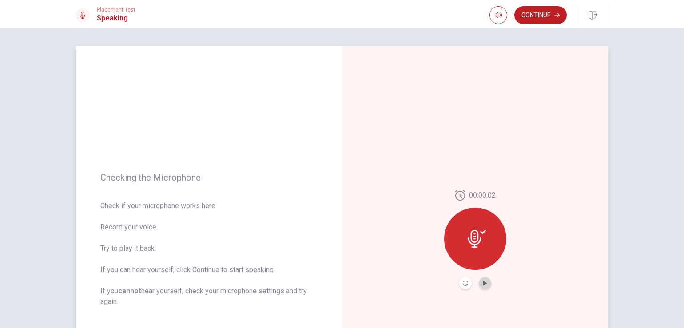
click at [486, 284] on button "Play Audio" at bounding box center [485, 283] width 12 height 12
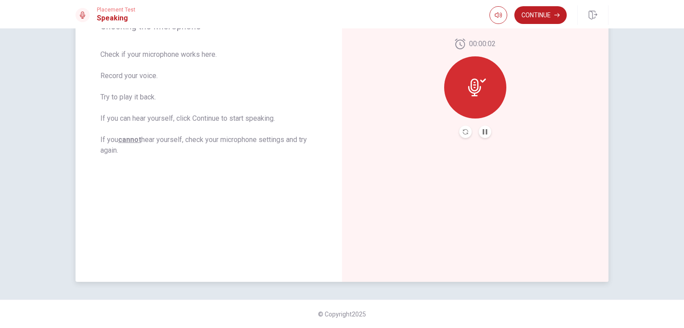
scroll to position [50, 0]
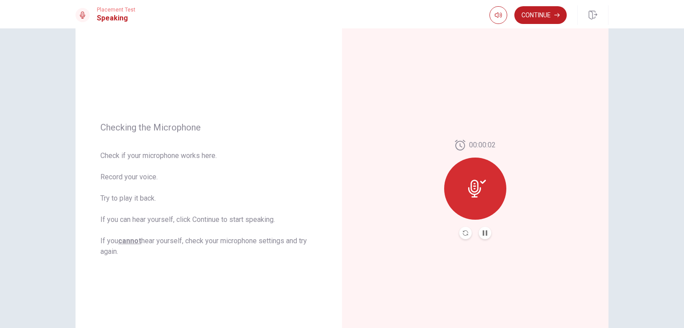
click at [486, 201] on div at bounding box center [475, 189] width 62 height 62
click at [484, 234] on icon "Pause Audio" at bounding box center [485, 232] width 4 height 5
click at [455, 237] on div "00:00:02" at bounding box center [475, 189] width 62 height 99
click at [463, 235] on icon "Record Again" at bounding box center [465, 232] width 5 height 5
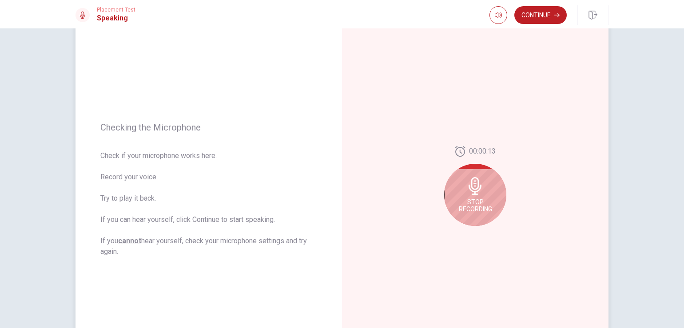
click at [479, 213] on span "Stop Recording" at bounding box center [475, 205] width 33 height 14
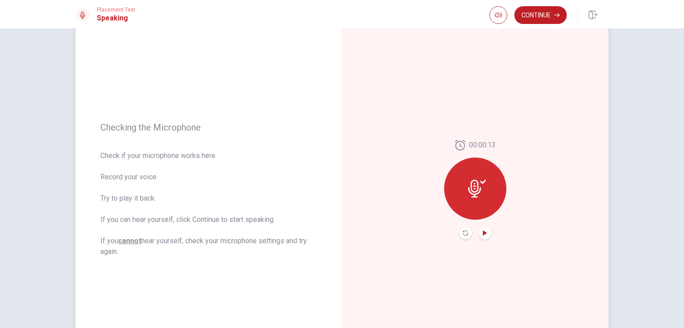
click at [483, 235] on icon "Play Audio" at bounding box center [485, 232] width 4 height 5
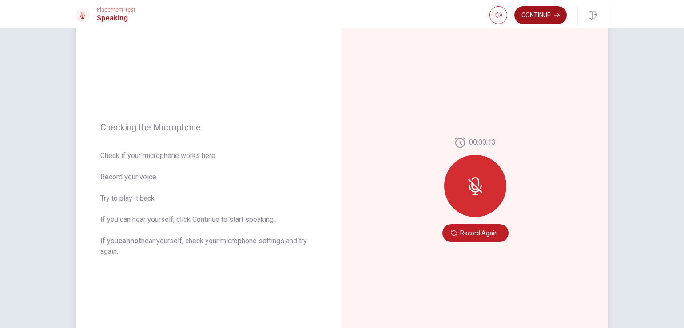
click at [548, 13] on button "Continue" at bounding box center [540, 15] width 52 height 18
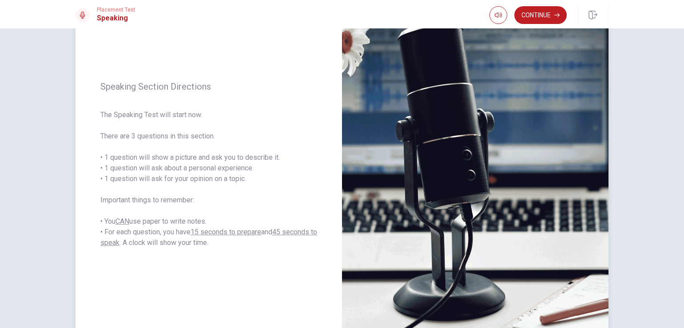
scroll to position [101, 0]
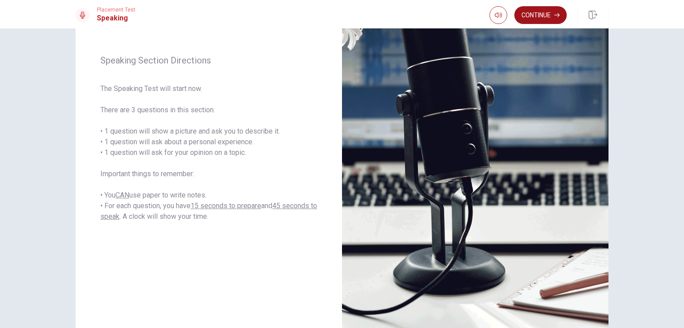
click at [539, 11] on button "Continue" at bounding box center [540, 15] width 52 height 18
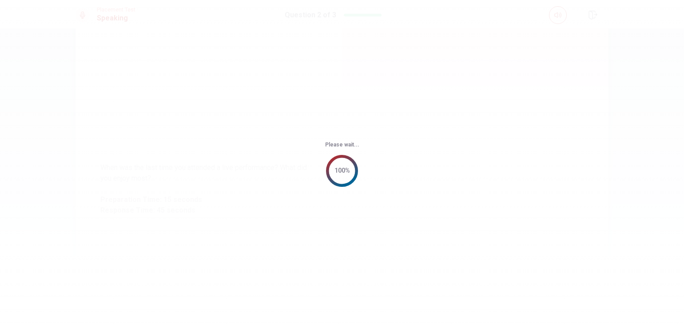
scroll to position [0, 0]
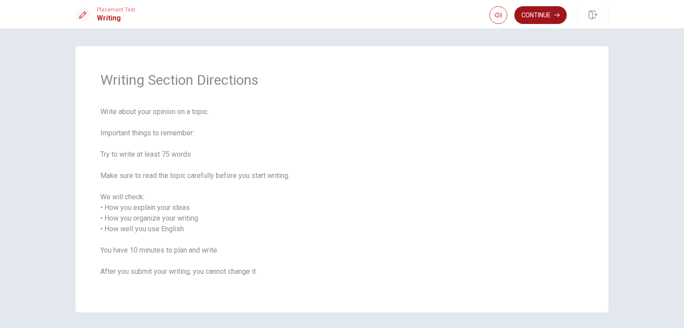
click at [538, 11] on button "Continue" at bounding box center [540, 15] width 52 height 18
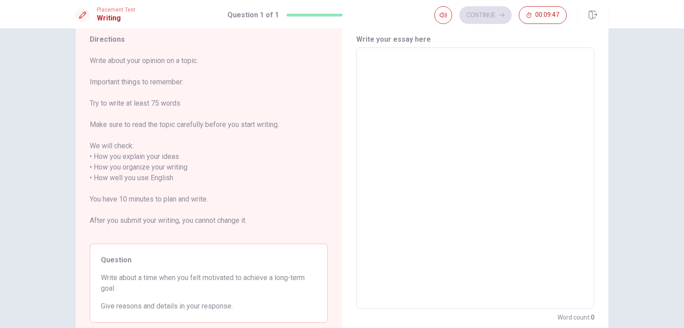
scroll to position [88, 0]
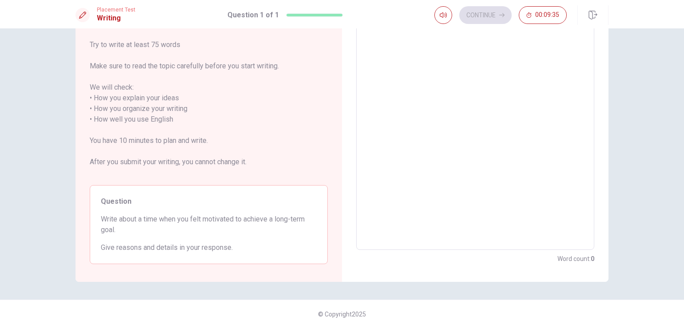
click at [443, 182] on textarea at bounding box center [474, 119] width 225 height 246
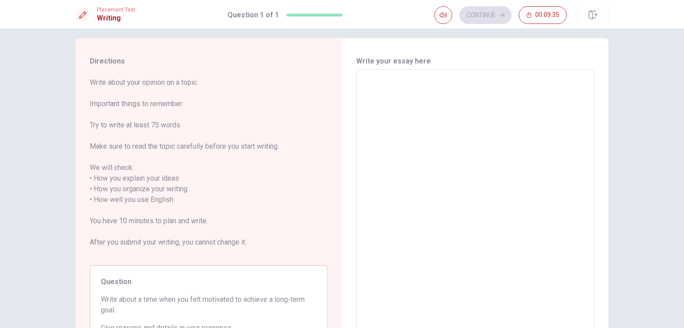
scroll to position [0, 0]
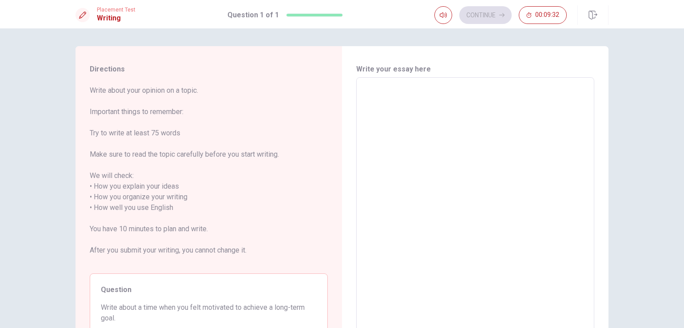
type textarea "G"
type textarea "x"
type textarea "Go"
type textarea "x"
type textarea "Goo"
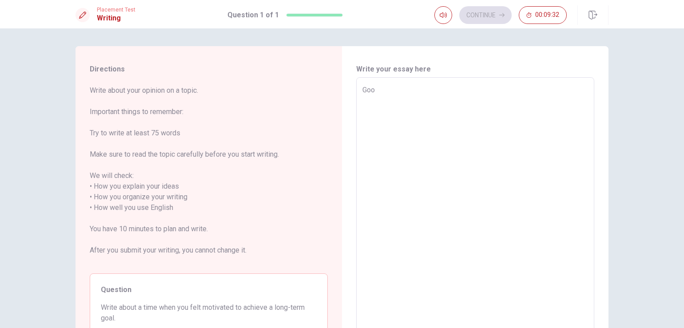
type textarea "x"
type textarea "Good"
type textarea "x"
type textarea "Good"
type textarea "x"
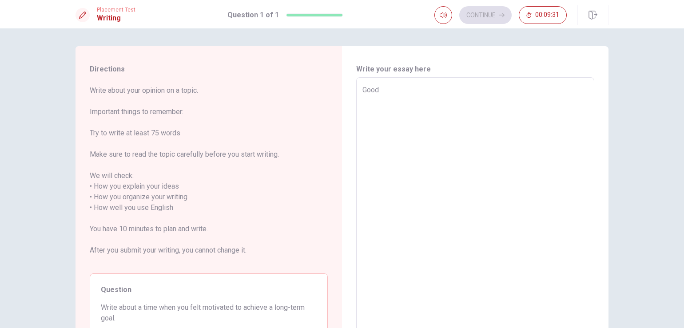
type textarea "Good d"
type textarea "x"
type textarea "Good da"
type textarea "x"
type textarea "Good day"
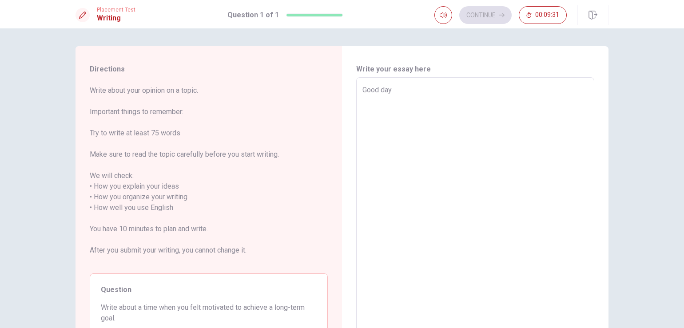
type textarea "x"
type textarea "Good day,"
type textarea "x"
type textarea "Good day,"
type textarea "x"
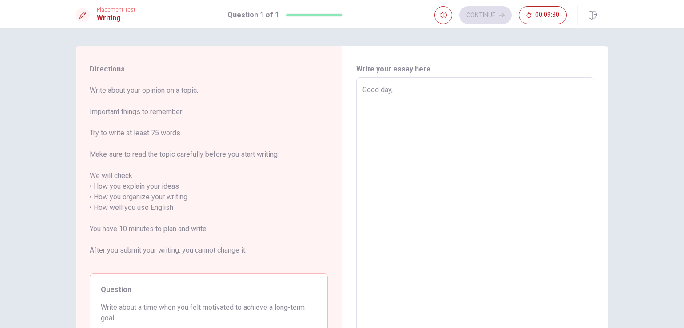
type textarea "Good day,"
type textarea "x"
type textarea "Good day, t"
type textarea "x"
type textarea "Good day, th"
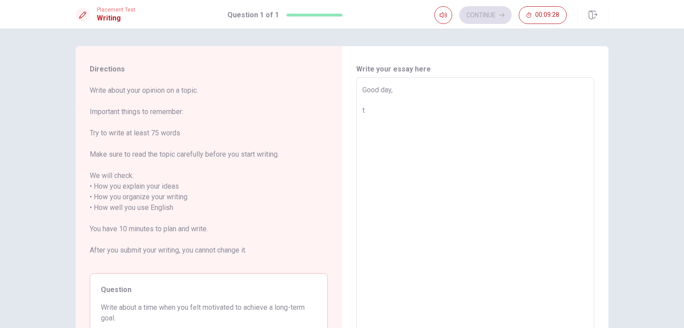
type textarea "x"
type textarea "Good day, the"
type textarea "x"
type textarea "Good day, the"
type textarea "x"
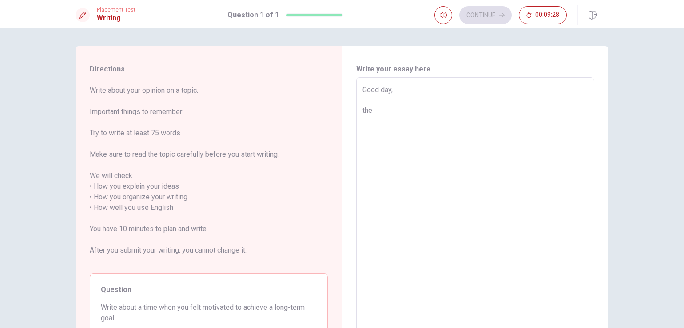
type textarea "Good day, the l"
type textarea "x"
type textarea "Good day, the lo"
type textarea "x"
type textarea "Good day, the lon"
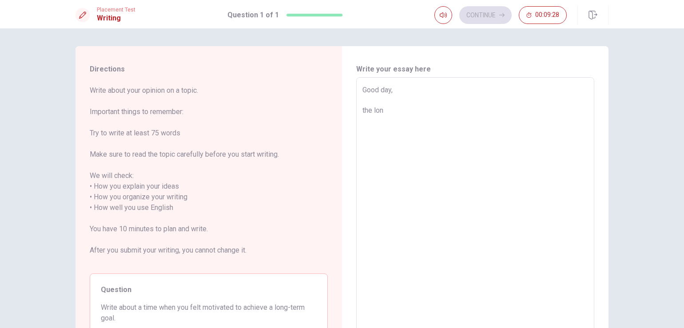
type textarea "x"
type textarea "Good day, the long"
type textarea "x"
type textarea "Good day, the long-"
type textarea "x"
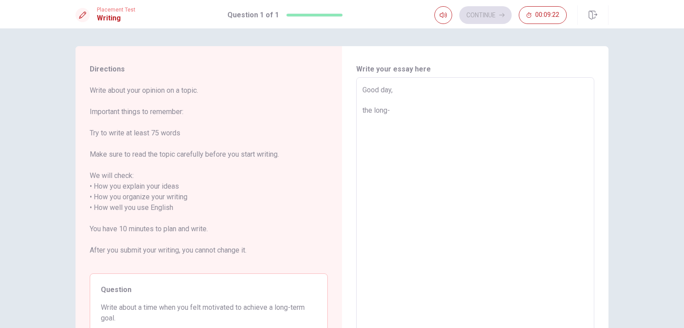
type textarea "Good day, the long-t"
type textarea "x"
type textarea "Good day, the long-te"
type textarea "x"
type textarea "Good day, the long-ter"
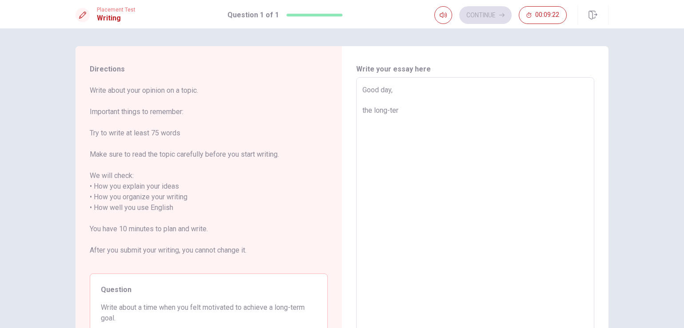
type textarea "x"
type textarea "Good day, the long-term"
type textarea "x"
type textarea "Good day, the long-term"
type textarea "x"
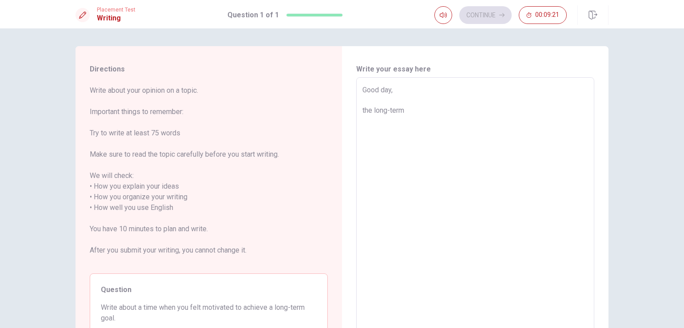
type textarea "Good day, the long-term g"
type textarea "x"
type textarea "Good day, the long-term go"
type textarea "x"
type textarea "Good day, the long-term [GEOGRAPHIC_DATA]"
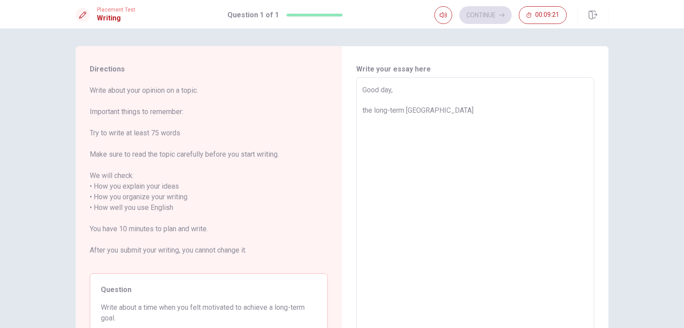
type textarea "x"
type textarea "Good day, the long-term goal"
type textarea "x"
type textarea "Good day, the long-term goal"
type textarea "x"
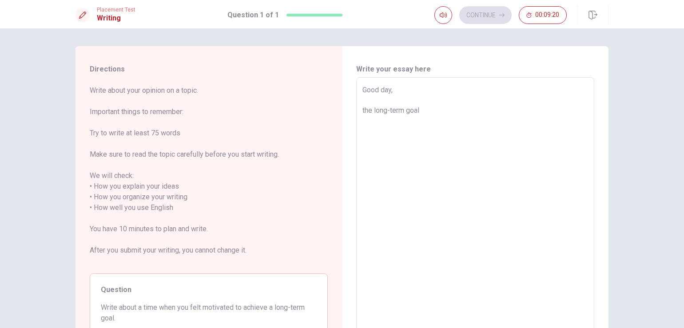
type textarea "Good day, the long-term goal I"
type textarea "x"
type textarea "Good day, the long-term goal I"
type textarea "x"
type textarea "Good day, the long-term goal I w"
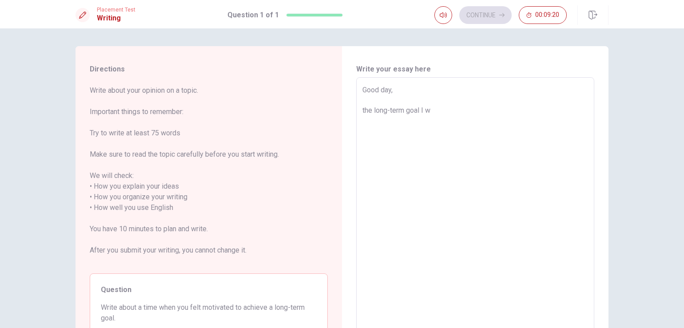
type textarea "x"
type textarea "Good day, the long-term goal I wo"
type textarea "x"
type textarea "Good day, the long-term goal I wou"
type textarea "x"
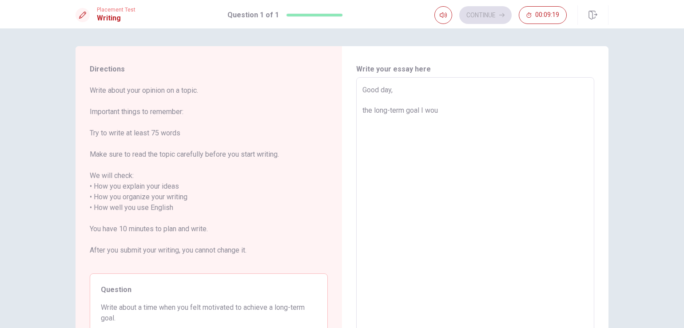
type textarea "Good day, the long-term goal I woul"
type textarea "x"
type textarea "Good day, the long-term goal I would"
type textarea "x"
type textarea "Good day, the long-term goal I would"
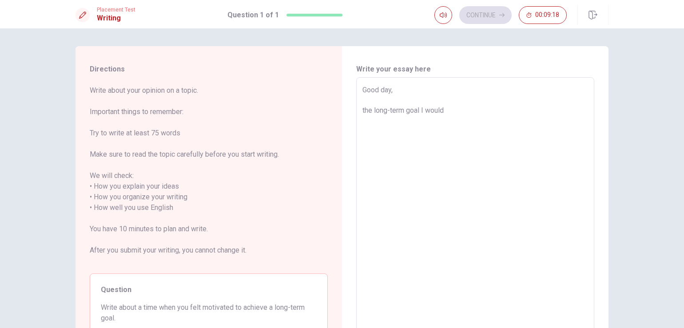
type textarea "x"
type textarea "Good day, the long-term goal I would l"
type textarea "x"
type textarea "Good day, the long-term goal I would li"
type textarea "x"
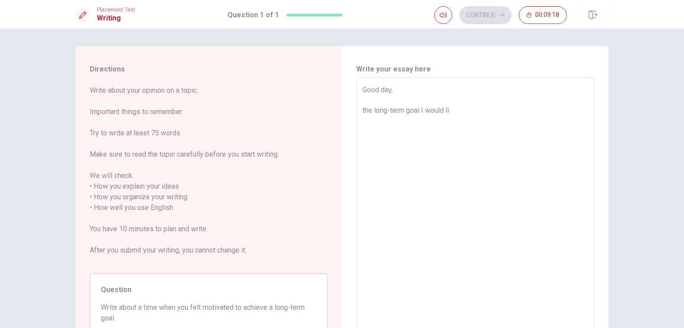
type textarea "Good day, the long-term goal I would lik"
type textarea "x"
type textarea "Good day, the long-term goal I would like"
type textarea "x"
type textarea "Good day, the long-term goal I would like"
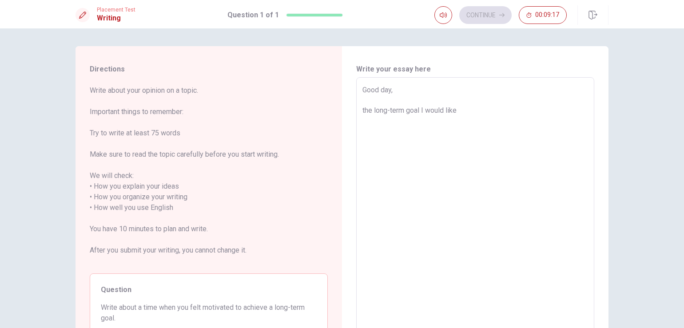
type textarea "x"
type textarea "Good day, the long-term goal I would like t"
type textarea "x"
type textarea "Good day, the long-term goal I would like to"
type textarea "x"
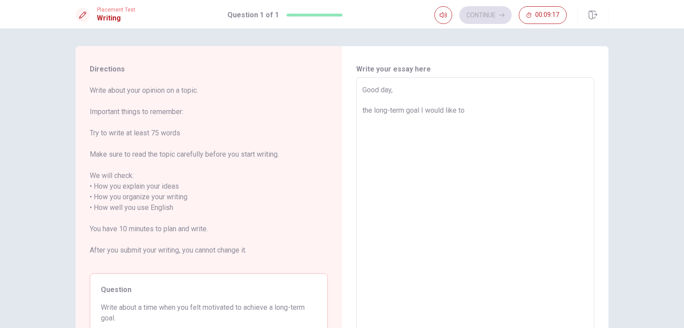
type textarea "Good day, the long-term goal I would like to"
type textarea "x"
type textarea "Good day, the long-term goal I would like to d"
type textarea "x"
type textarea "Good day, the long-term goal I would like to de"
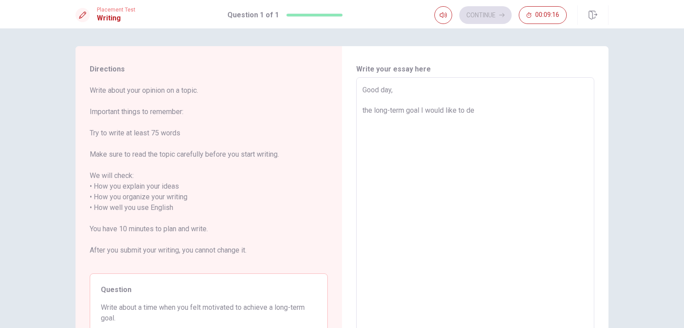
type textarea "x"
type textarea "Good day, the long-term goal I would like to des"
type textarea "x"
type textarea "Good day, the long-term goal I would like to desc"
type textarea "x"
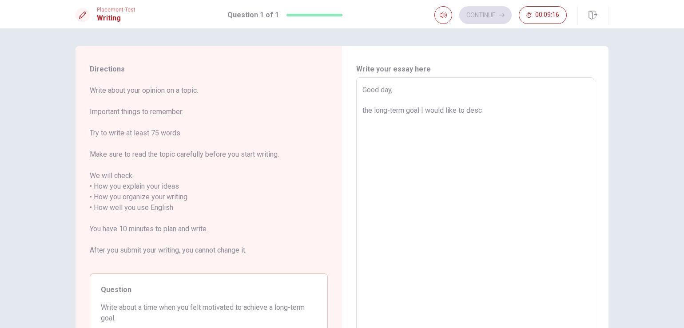
type textarea "Good day, the long-term goal I would like to descr"
type textarea "x"
type textarea "Good day, the long-term goal I would like to descri"
type textarea "x"
type textarea "Good day, the long-term goal I would like to describ"
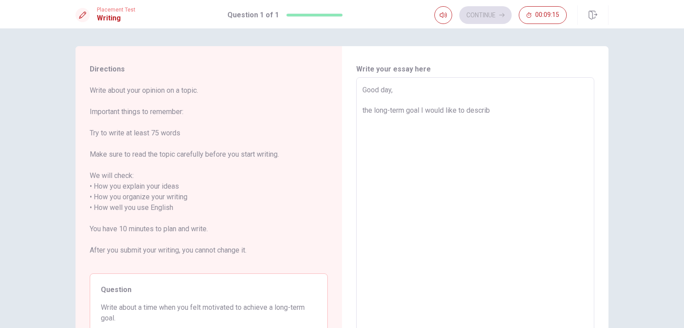
type textarea "x"
type textarea "Good day, the long-term goal I would like to describe"
type textarea "x"
type textarea "Good day, the long-term goal I would like to describe"
type textarea "x"
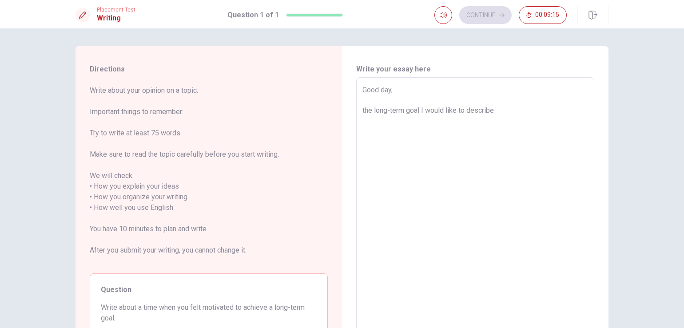
type textarea "Good day, the long-term goal I would like to describe h"
type textarea "x"
type textarea "Good day, the long-term goal I would like to describe he"
type textarea "x"
type textarea "Good day, the long-term goal I would like to describe her"
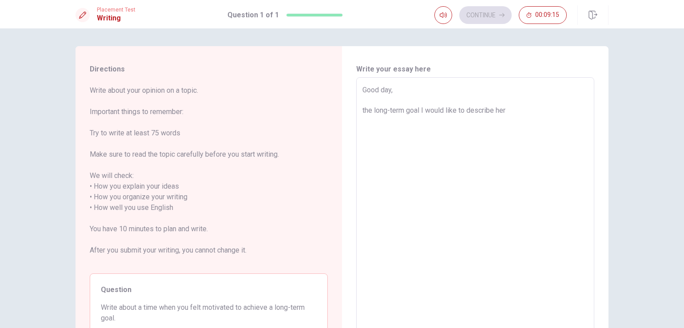
type textarea "x"
type textarea "Good day, the long-term goal I would like to describe here"
type textarea "x"
type textarea "Good day, the long-term goal I would like to describe here"
type textarea "x"
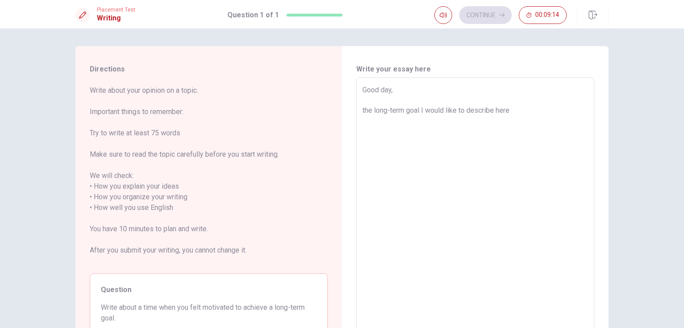
type textarea "Good day, the long-term goal I would like to describe here a"
type textarea "x"
type textarea "Good day, the long-term goal I would like to describe here a"
type textarea "x"
type textarea "Good day, the long-term goal I would like to describe here a"
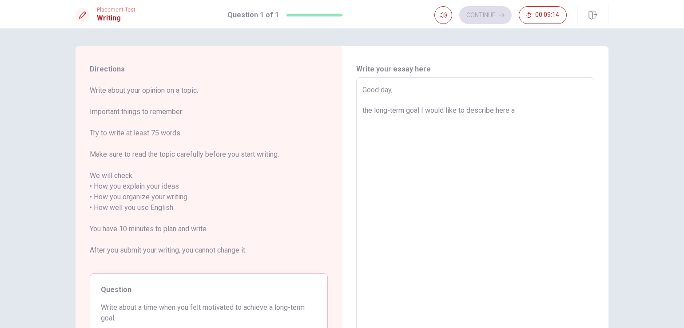
type textarea "x"
type textarea "Good day, the long-term goal I would like to describe here"
type textarea "x"
type textarea "Good day, the long-term goal I would like to describe here i"
type textarea "x"
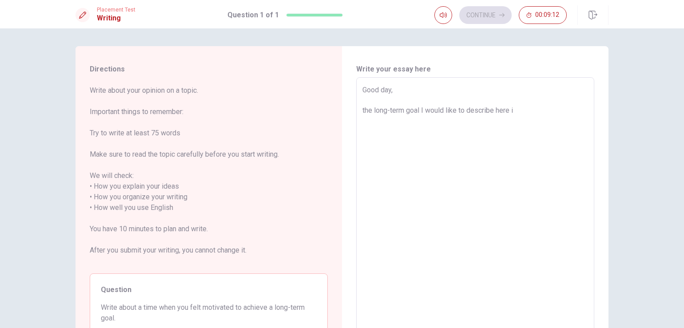
type textarea "Good day, the long-term goal I would like to describe here is"
type textarea "x"
type textarea "Good day, the long-term goal I would like to describe here is"
type textarea "x"
type textarea "Good day, the long-term goal I would like to describe here is p"
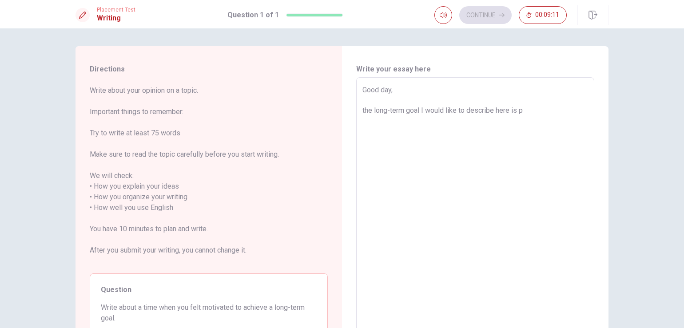
type textarea "x"
type textarea "Good day, the long-term goal I would like to describe here is pe"
type textarea "x"
type textarea "Good day, the long-term goal I would like to describe here is per"
type textarea "x"
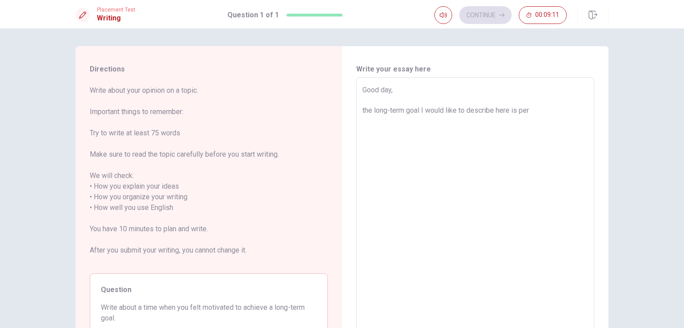
type textarea "Good day, the long-term goal I would like to describe here is pe"
type textarea "x"
type textarea "Good day, the long-term goal I would like to describe here is p"
type textarea "x"
type textarea "Good day, the long-term goal I would like to describe here is pr"
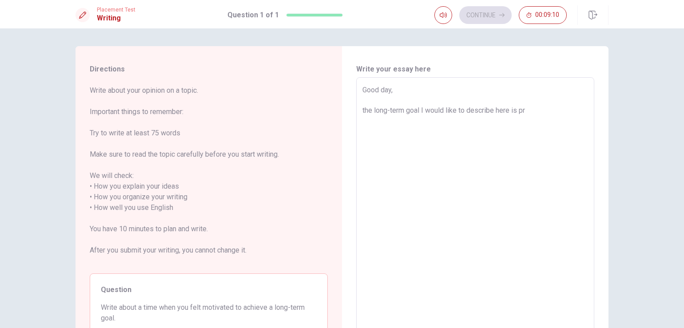
type textarea "x"
type textarea "Good day, the long-term goal I would like to describe here is pre"
type textarea "x"
type textarea "Good day, the long-term goal I would like to describe here is prep"
type textarea "x"
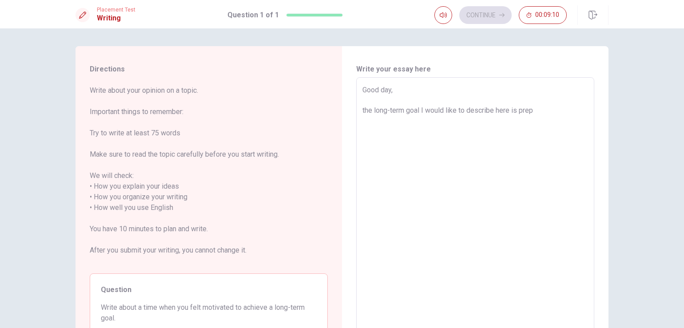
type textarea "Good day, the long-term goal I would like to describe here is prepa"
type textarea "x"
type textarea "Good day, the long-term goal I would like to describe here is prepar"
type textarea "x"
type textarea "Good day, the long-term goal I would like to describe here is prepari"
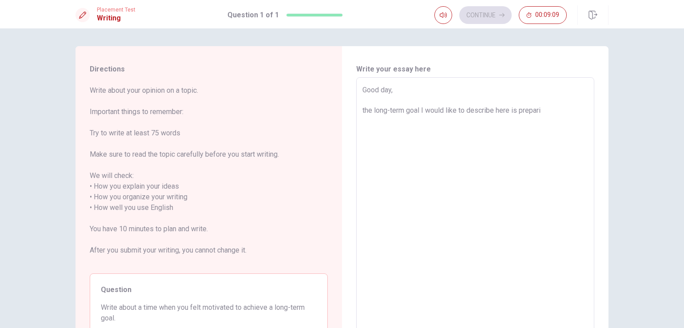
type textarea "x"
type textarea "Good day, the long-term goal I would like to describe here is preparin"
type textarea "x"
type textarea "Good day, the long-term goal I would like to describe here is preparing"
type textarea "x"
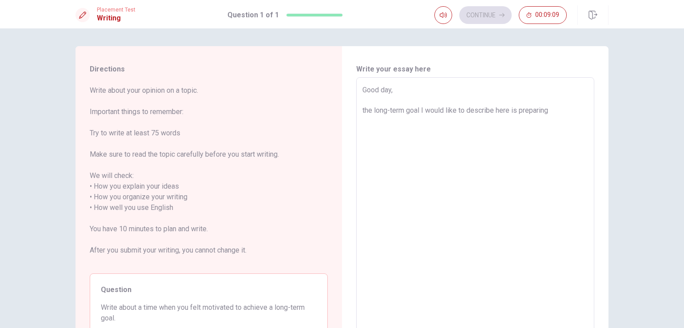
type textarea "Good day, the long-term goal I would like to describe here is preparing"
type textarea "x"
type textarea "Good day, the long-term goal I would like to describe here is preparing m"
type textarea "x"
type textarea "Good day, the long-term goal I would like to describe here is preparing my"
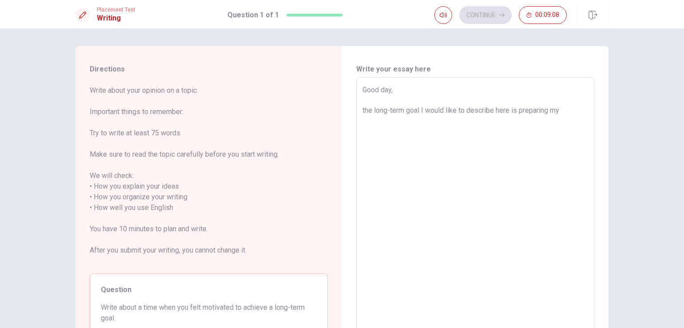
type textarea "x"
type textarea "Good day, the long-term goal I would like to describe here is preparing my"
type textarea "x"
type textarea "Good day, the long-term goal I would like to describe here is preparing my f"
type textarea "x"
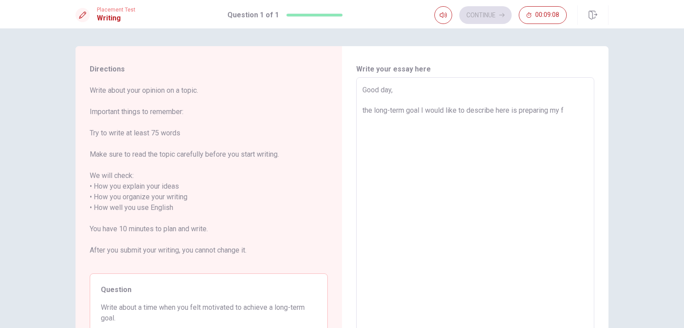
type textarea "Good day, the long-term goal I would like to describe here is preparing my fi"
type textarea "x"
type textarea "Good day, the long-term goal I would like to describe here is preparing my fis"
type textarea "x"
type textarea "Good day, the long-term goal I would like to describe here is preparing my fist"
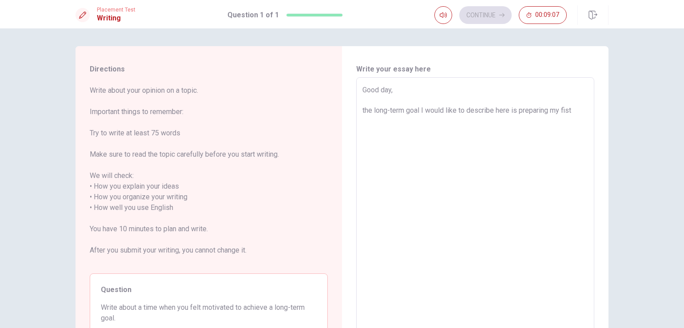
type textarea "x"
type textarea "Good day, the long-term goal I would like to describe here is preparing my fist"
type textarea "x"
type textarea "Good day, the long-term goal I would like to describe here is preparing my fist"
type textarea "x"
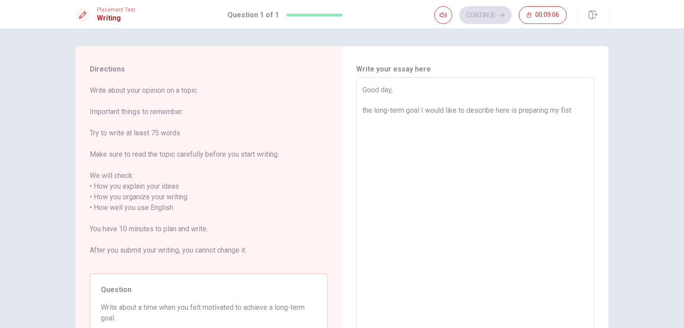
type textarea "Good day, the long-term goal I would like to describe here is preparing my fis"
type textarea "x"
type textarea "Good day, the long-term goal I would like to describe here is preparing my fi"
type textarea "x"
type textarea "Good day, the long-term goal I would like to describe here is preparing my fir"
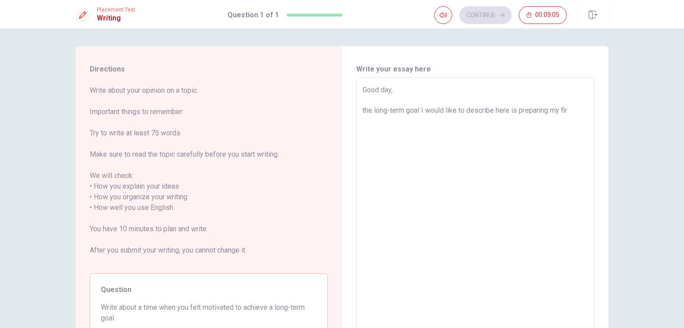
type textarea "x"
type textarea "Good day, the long-term goal I would like to describe here is preparing my firs"
type textarea "x"
type textarea "Good day, the long-term goal I would like to describe here is preparing my first"
type textarea "x"
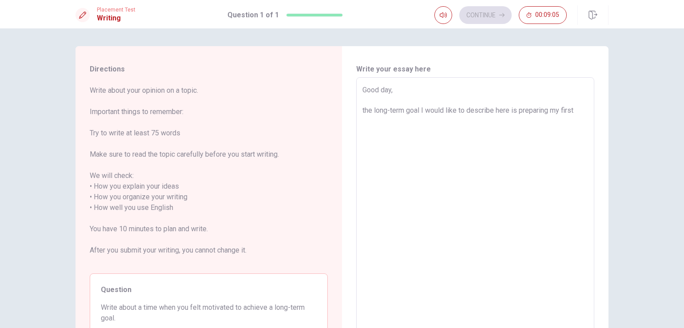
type textarea "Good day, the long-term goal I would like to describe here is preparing my first"
type textarea "x"
type textarea "Good day, the long-term goal I would like to describe here is preparing my firs…"
type textarea "x"
type textarea "Good day, the long-term goal I would like to describe here is preparing my firs…"
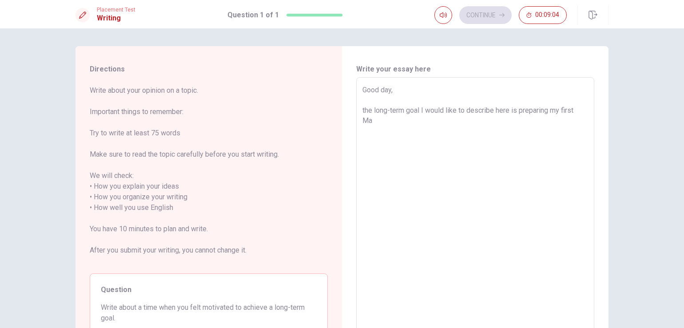
type textarea "x"
type textarea "Good day, the long-term goal I would like to describe here is preparing my firs…"
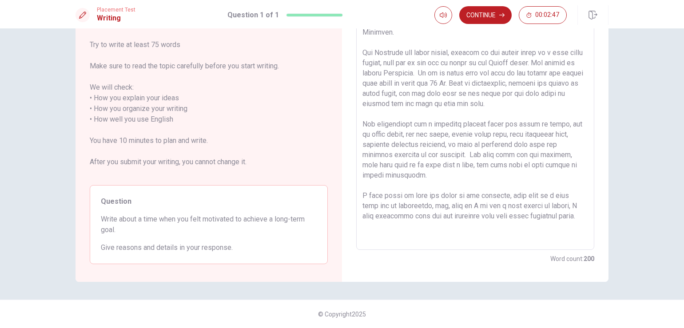
scroll to position [38, 0]
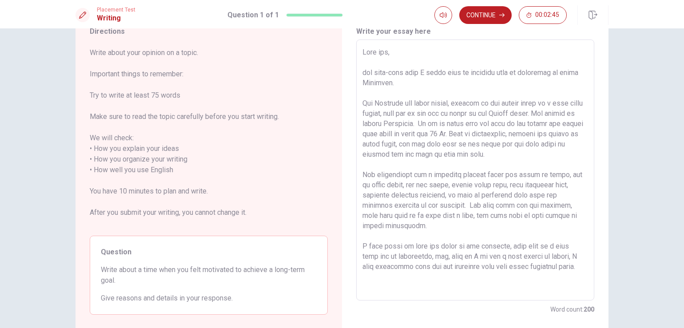
click at [381, 103] on textarea at bounding box center [474, 170] width 225 height 246
click at [530, 159] on textarea at bounding box center [474, 170] width 225 height 246
drag, startPoint x: 462, startPoint y: 111, endPoint x: 466, endPoint y: 134, distance: 22.5
click at [463, 115] on textarea at bounding box center [474, 170] width 225 height 246
click at [461, 114] on textarea at bounding box center [474, 170] width 225 height 246
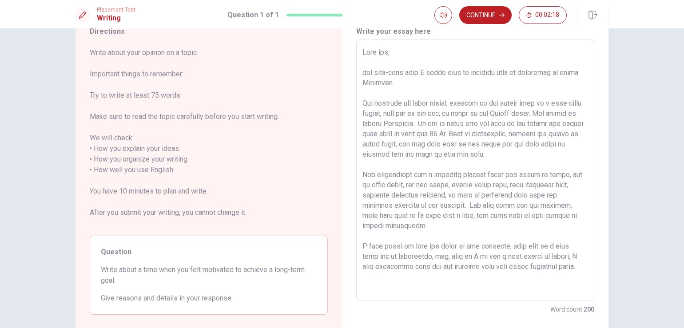
drag, startPoint x: 558, startPoint y: 123, endPoint x: 566, endPoint y: 139, distance: 18.7
click at [560, 123] on textarea at bounding box center [474, 170] width 225 height 246
drag, startPoint x: 472, startPoint y: 135, endPoint x: 482, endPoint y: 166, distance: 31.7
click at [475, 138] on textarea at bounding box center [474, 170] width 225 height 246
click at [482, 183] on textarea at bounding box center [474, 170] width 225 height 246
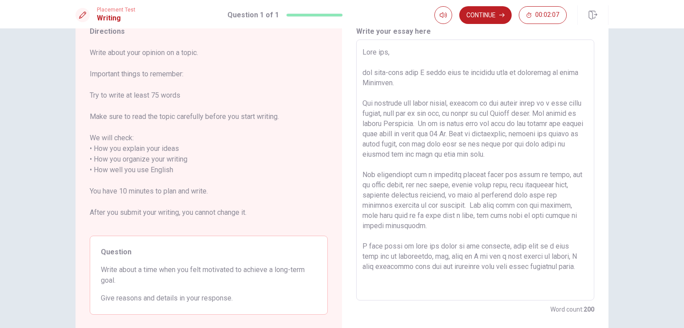
drag, startPoint x: 530, startPoint y: 131, endPoint x: 531, endPoint y: 145, distance: 14.2
click at [531, 131] on textarea at bounding box center [474, 170] width 225 height 246
click at [486, 144] on textarea at bounding box center [474, 170] width 225 height 246
click at [457, 194] on textarea at bounding box center [474, 170] width 225 height 246
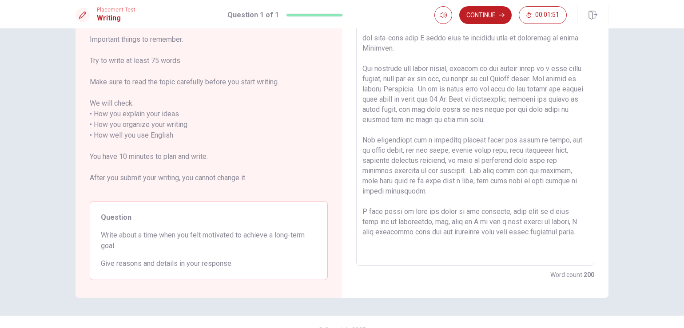
scroll to position [88, 0]
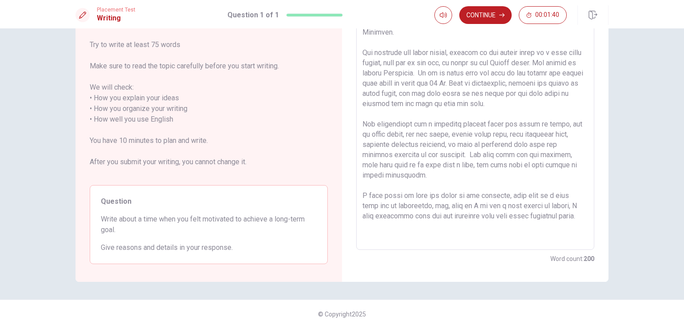
click at [499, 182] on textarea at bounding box center [474, 119] width 225 height 246
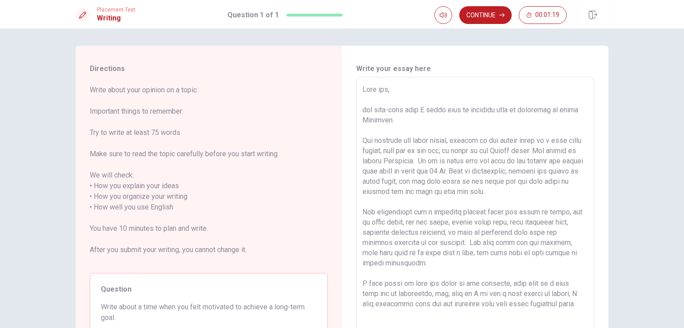
scroll to position [0, 0]
click at [480, 11] on button "Continue" at bounding box center [485, 15] width 52 height 18
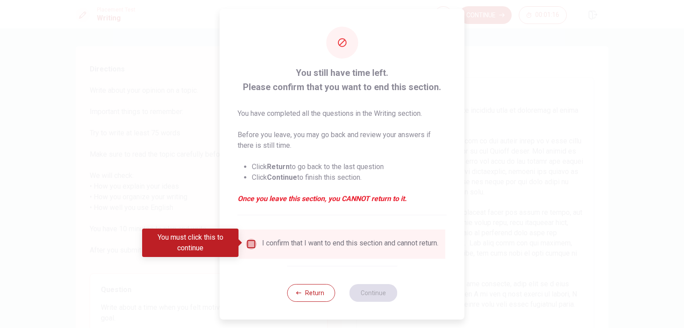
drag, startPoint x: 248, startPoint y: 244, endPoint x: 248, endPoint y: 259, distance: 15.5
click at [249, 244] on input "You must click this to continue" at bounding box center [251, 244] width 11 height 11
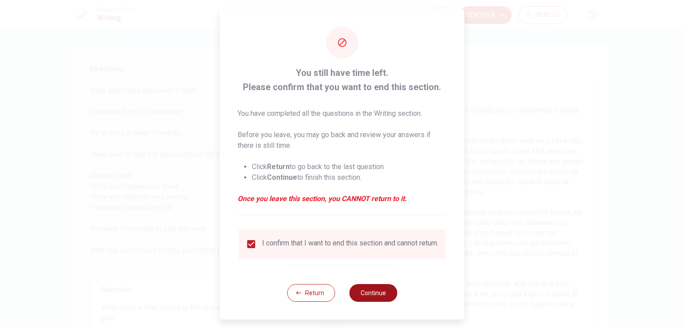
click at [360, 297] on button "Continue" at bounding box center [373, 293] width 48 height 18
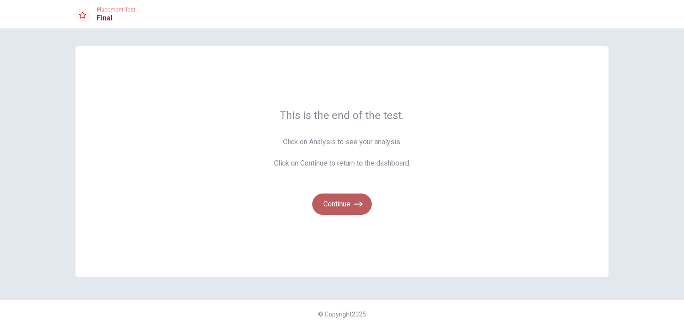
click at [347, 198] on button "Continue" at bounding box center [341, 204] width 59 height 21
